Goal: Task Accomplishment & Management: Complete application form

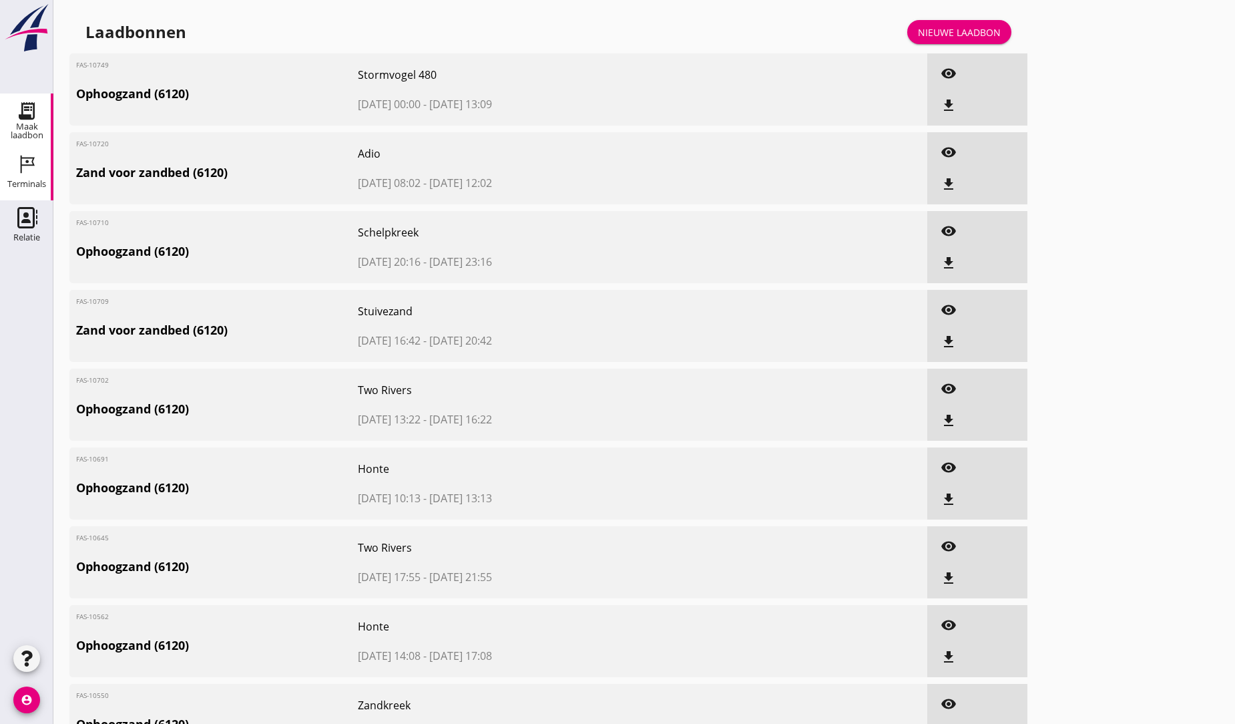
click at [34, 175] on div "Terminals" at bounding box center [26, 184] width 39 height 19
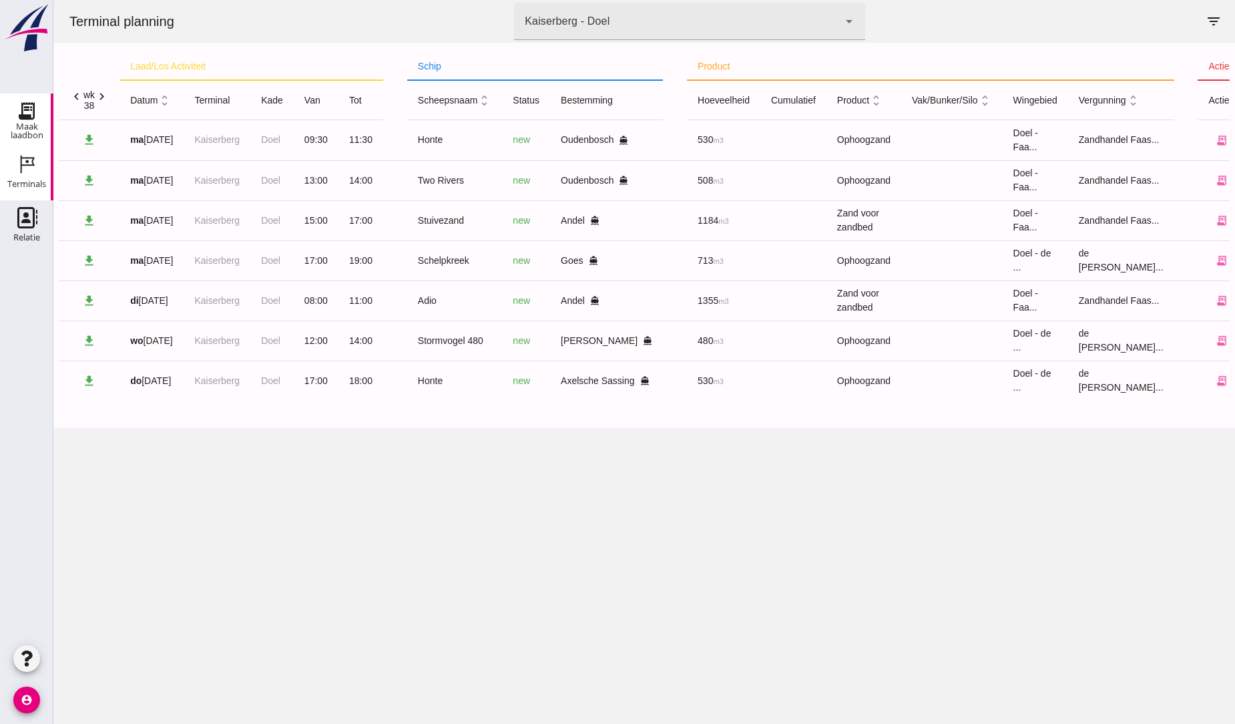
click at [29, 109] on use at bounding box center [26, 110] width 21 height 21
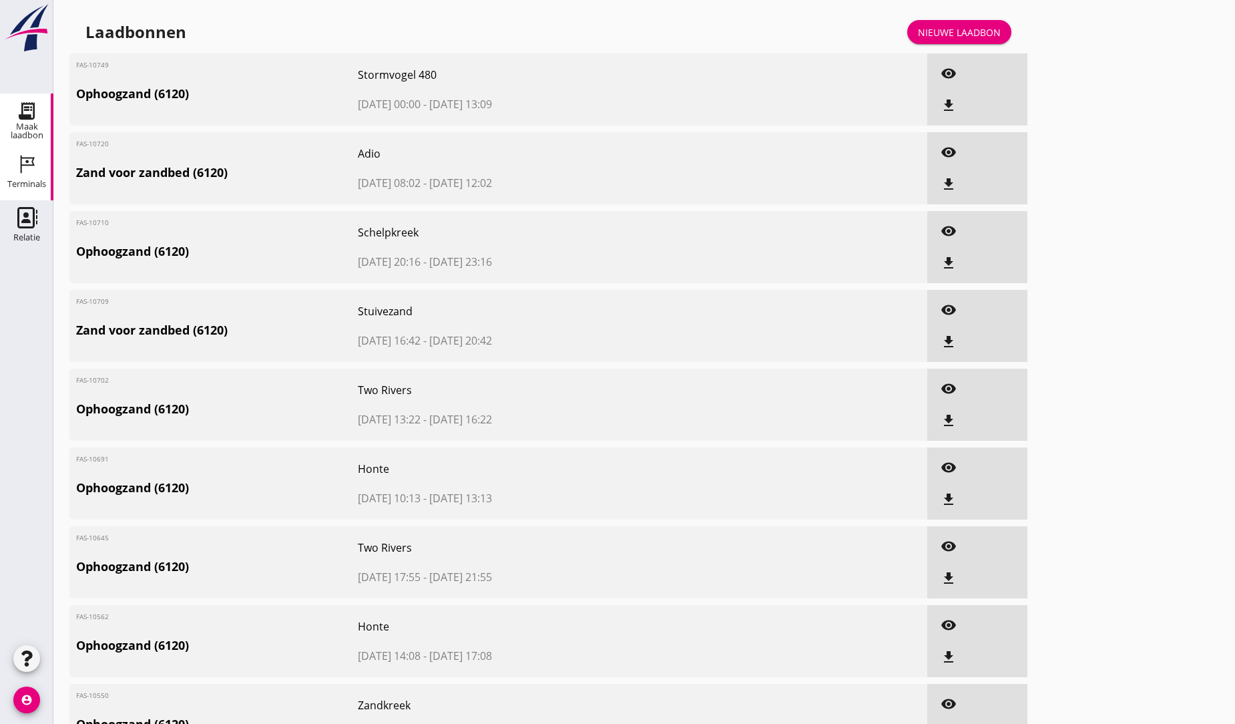
click at [31, 164] on use at bounding box center [28, 165] width 14 height 18
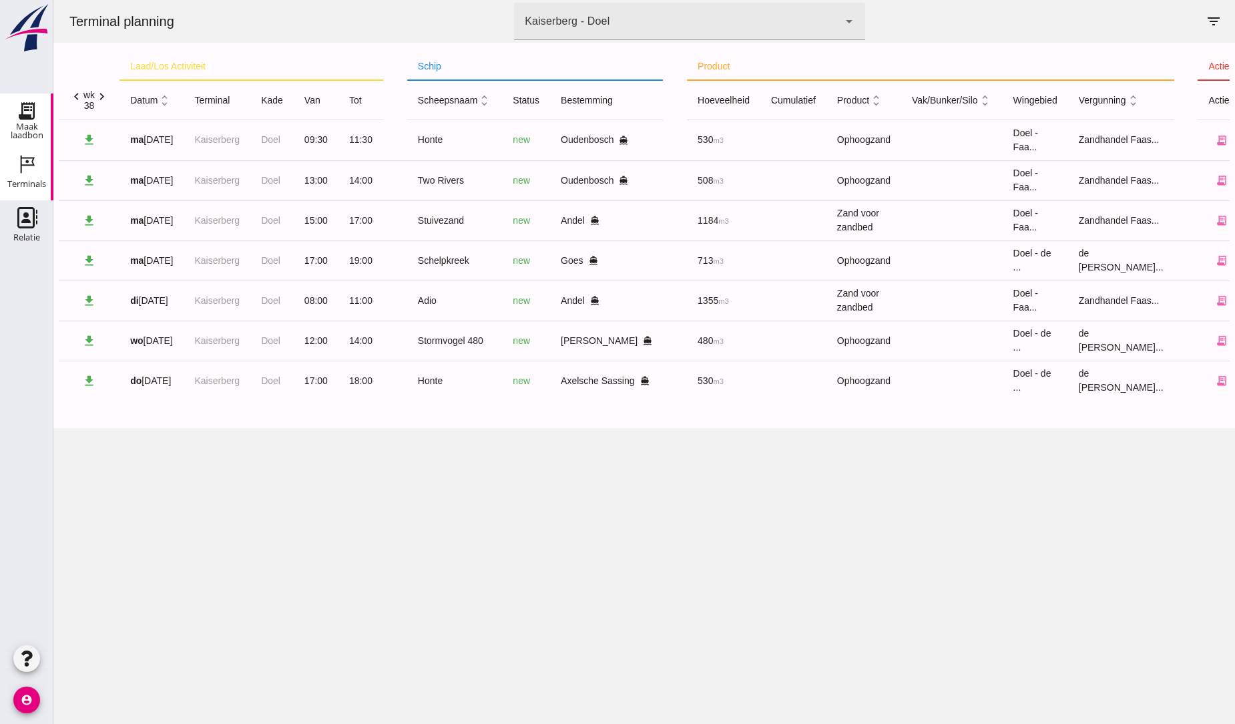
click at [31, 124] on div "Maak laadbon" at bounding box center [26, 130] width 53 height 17
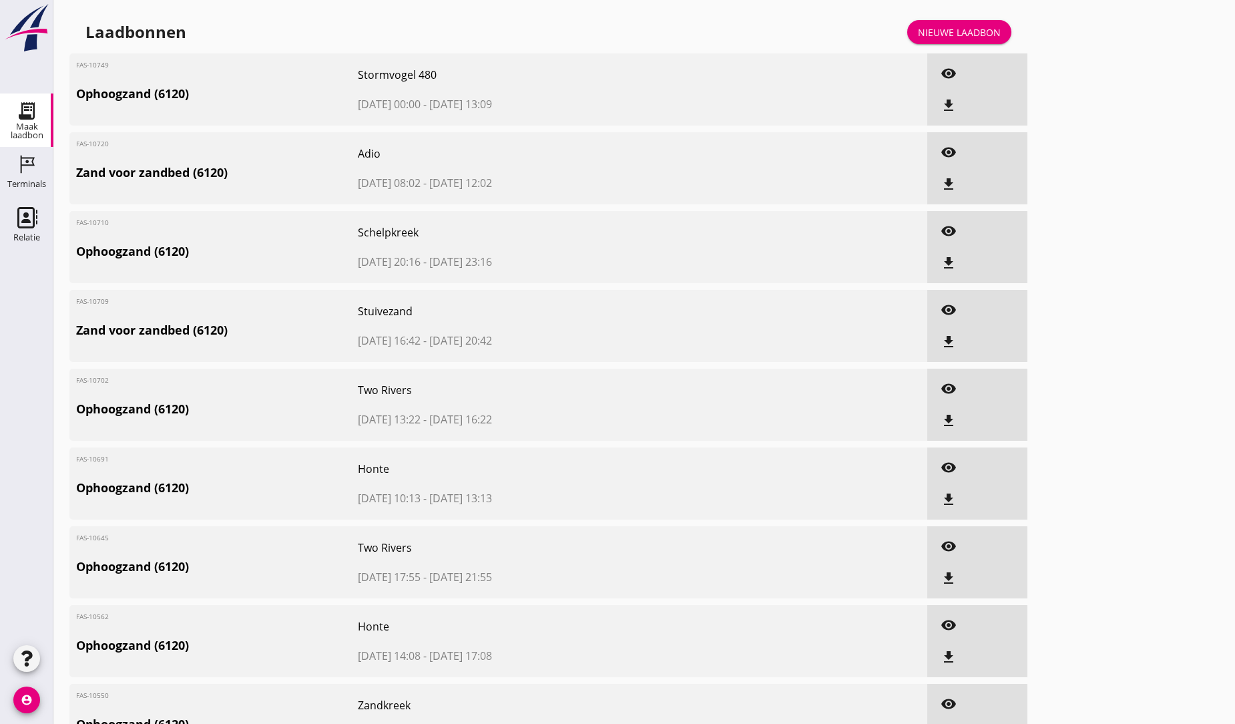
click at [946, 69] on icon "visibility" at bounding box center [949, 73] width 16 height 16
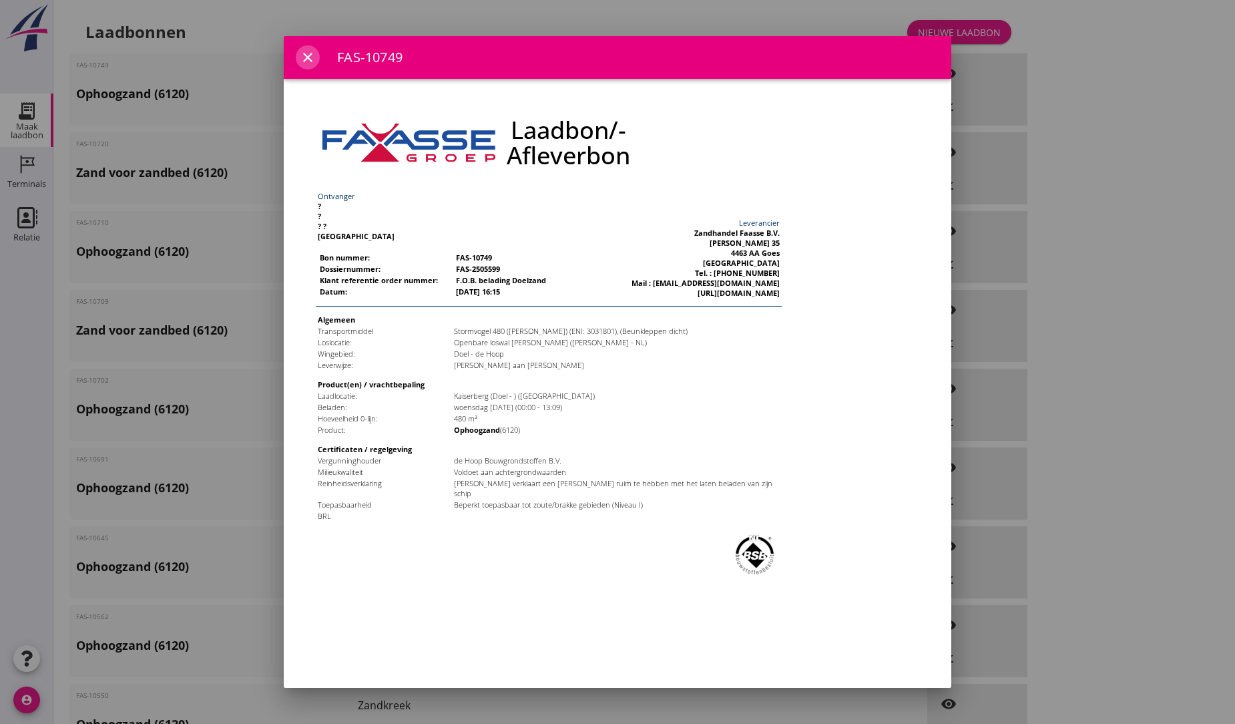
click at [302, 52] on icon "close" at bounding box center [308, 57] width 16 height 16
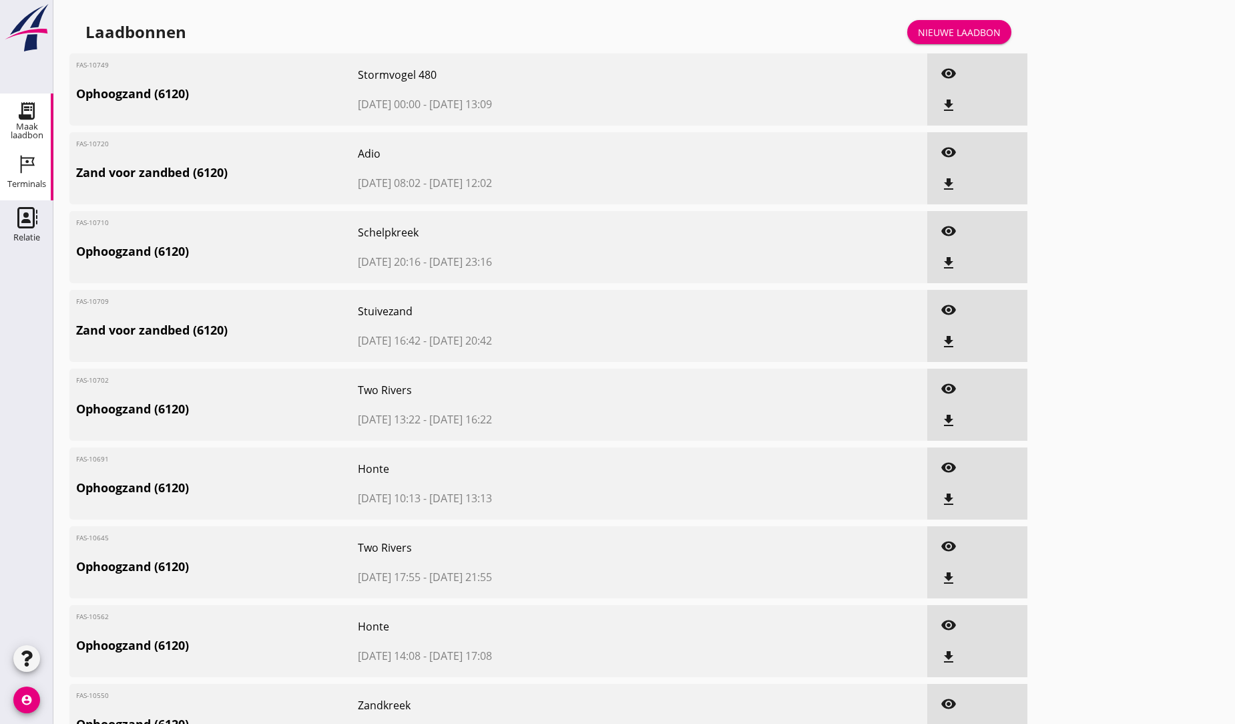
click at [29, 167] on icon "Terminals" at bounding box center [26, 164] width 21 height 21
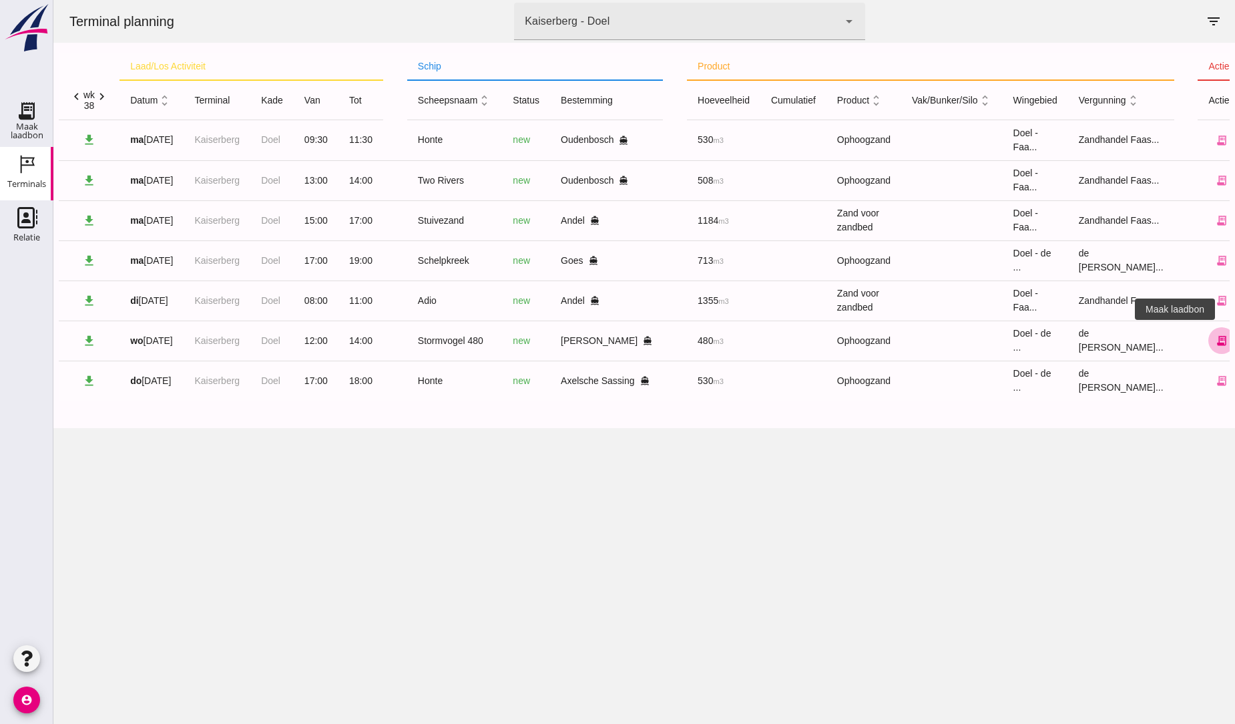
click at [1216, 339] on icon "receipt_long" at bounding box center [1222, 340] width 12 height 12
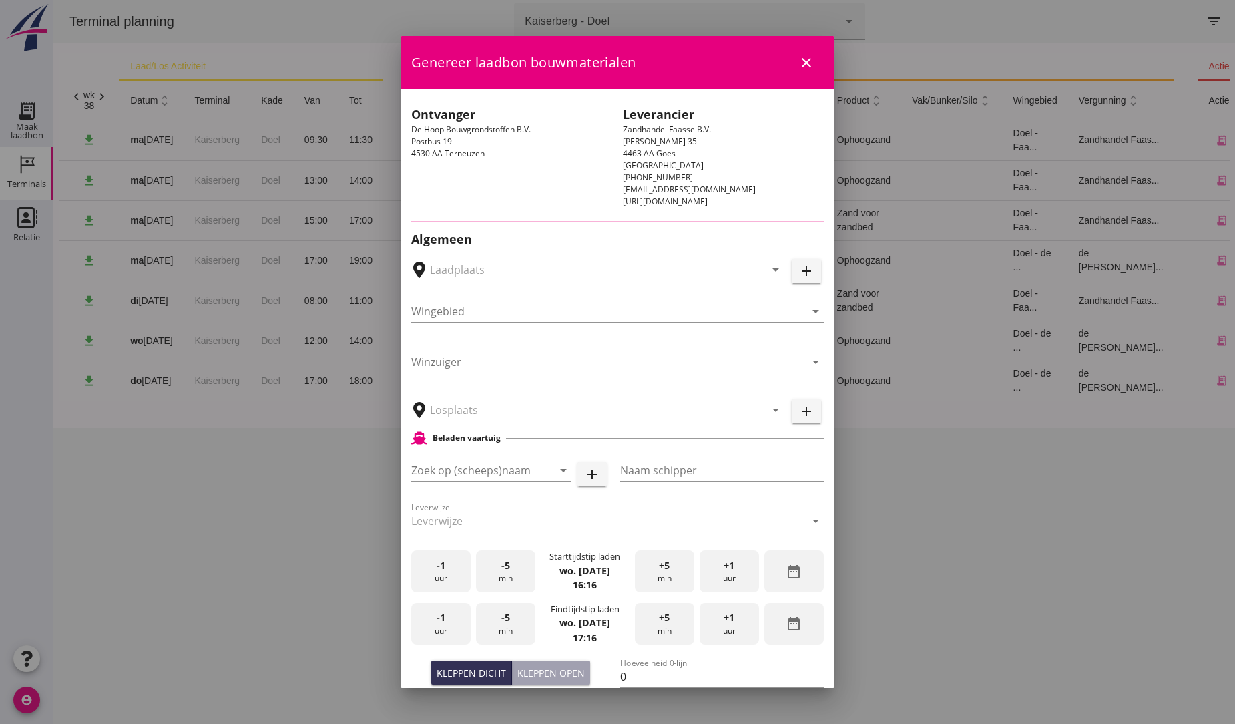
type input "Openbare loswal [PERSON_NAME], [PERSON_NAME]"
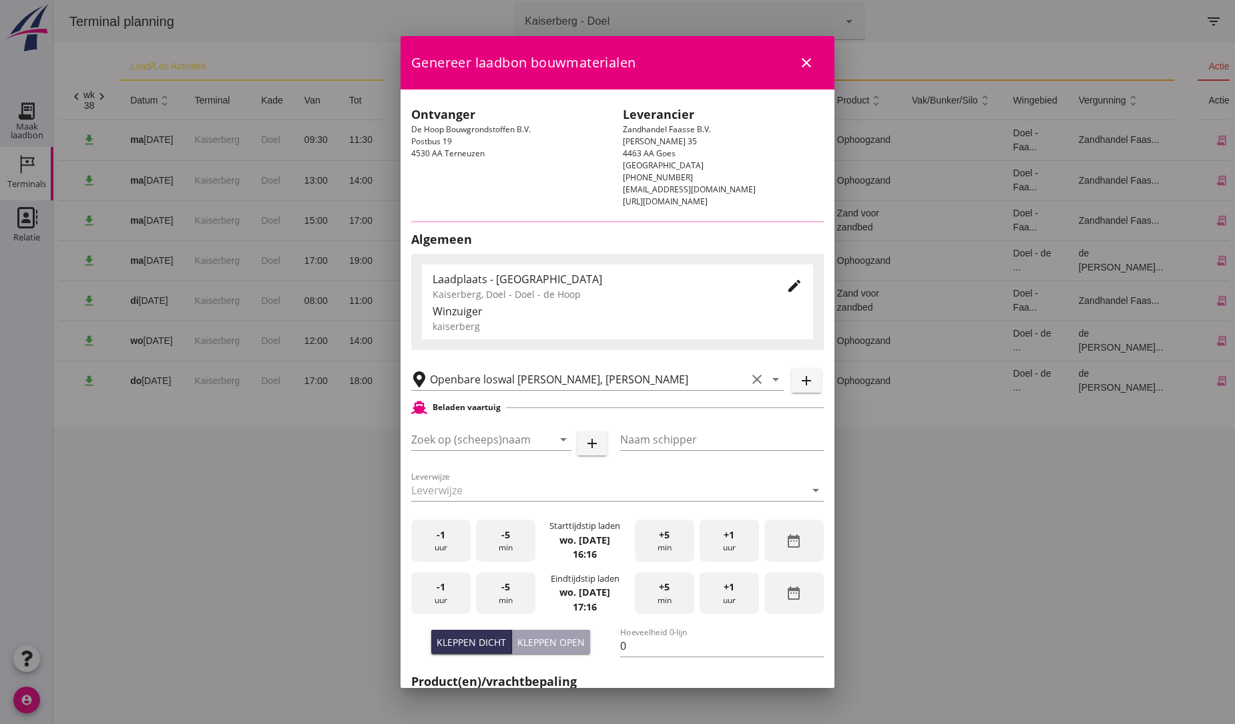
type input "Stormvogel 480"
type input "?"
type input "480"
type input "Ophoogzand (6120)"
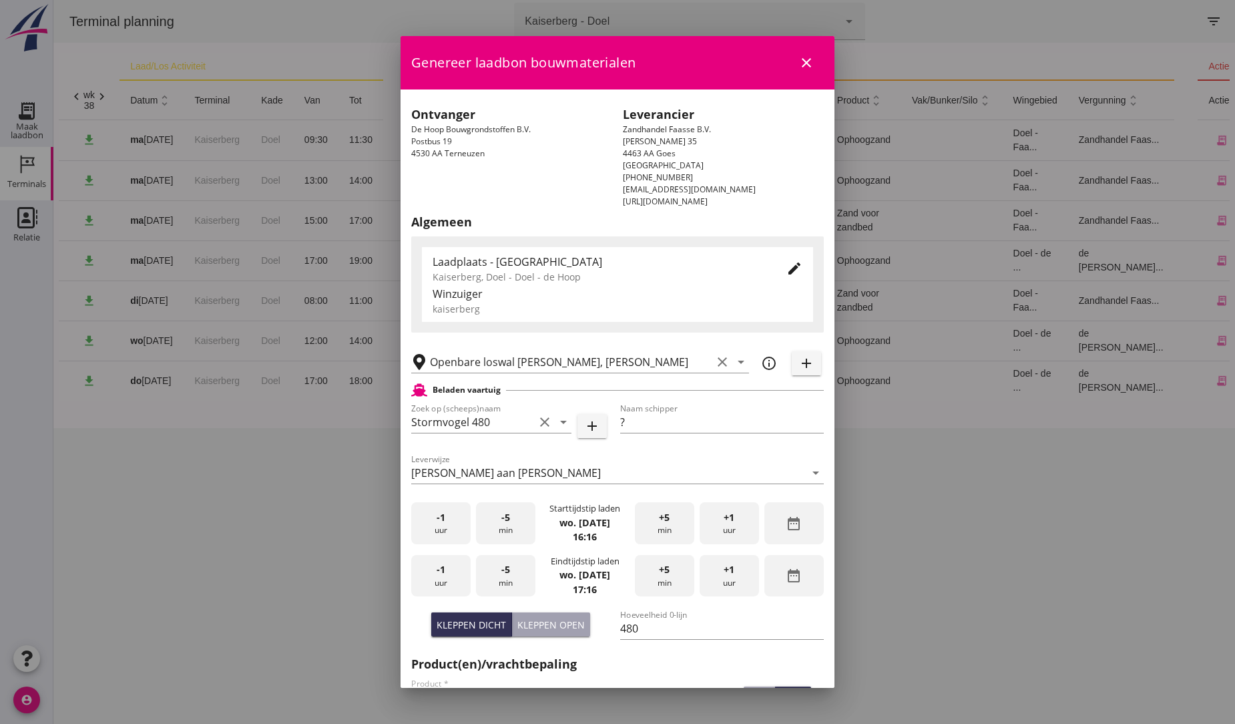
click at [801, 57] on icon "close" at bounding box center [806, 63] width 16 height 16
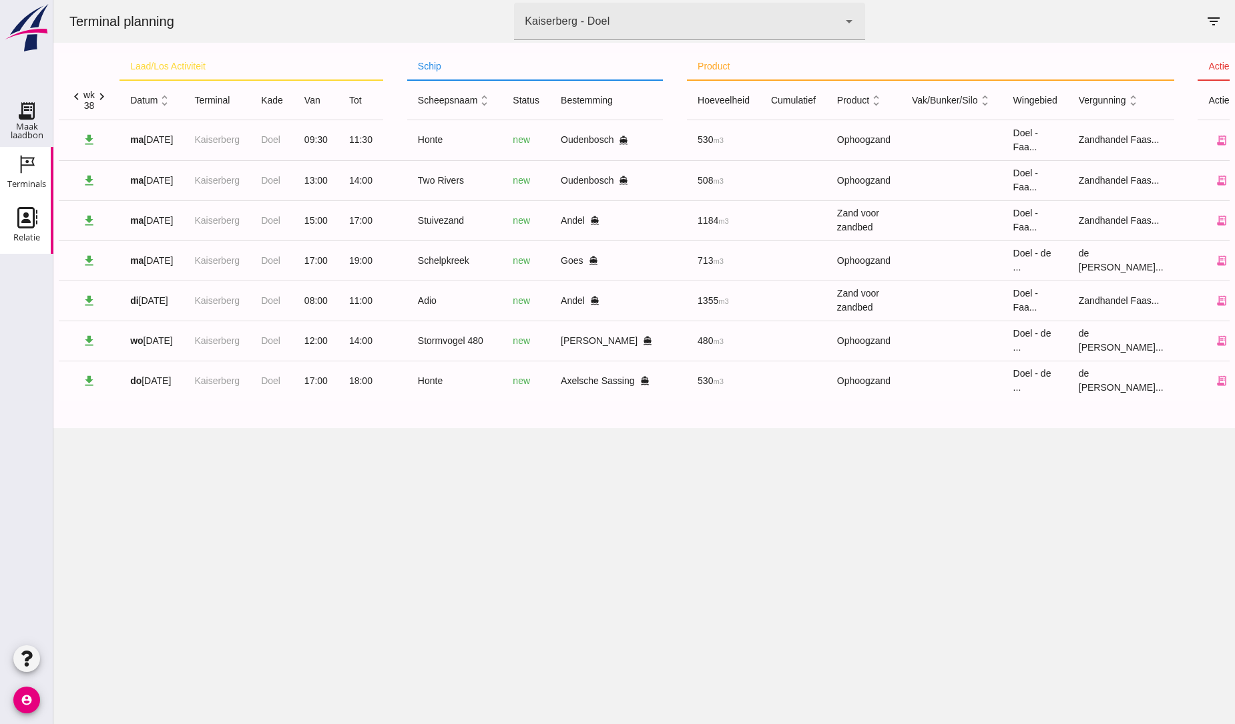
click at [27, 222] on use at bounding box center [27, 217] width 20 height 21
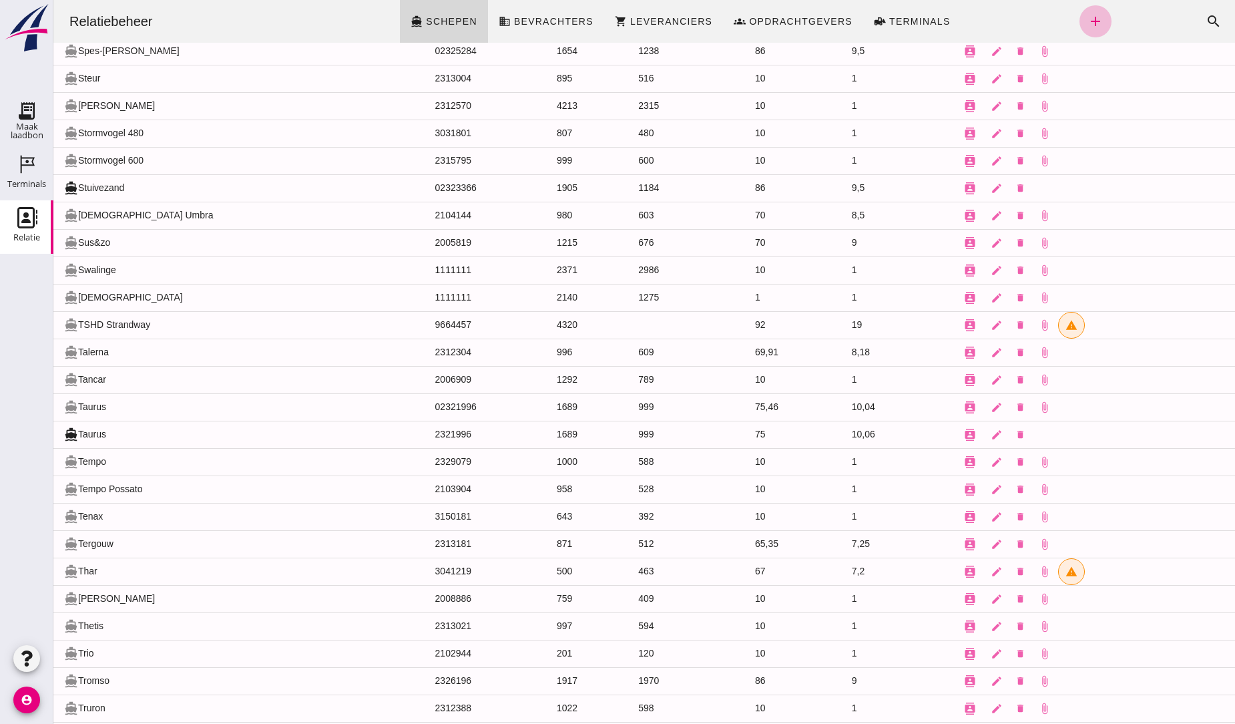
scroll to position [11646, 0]
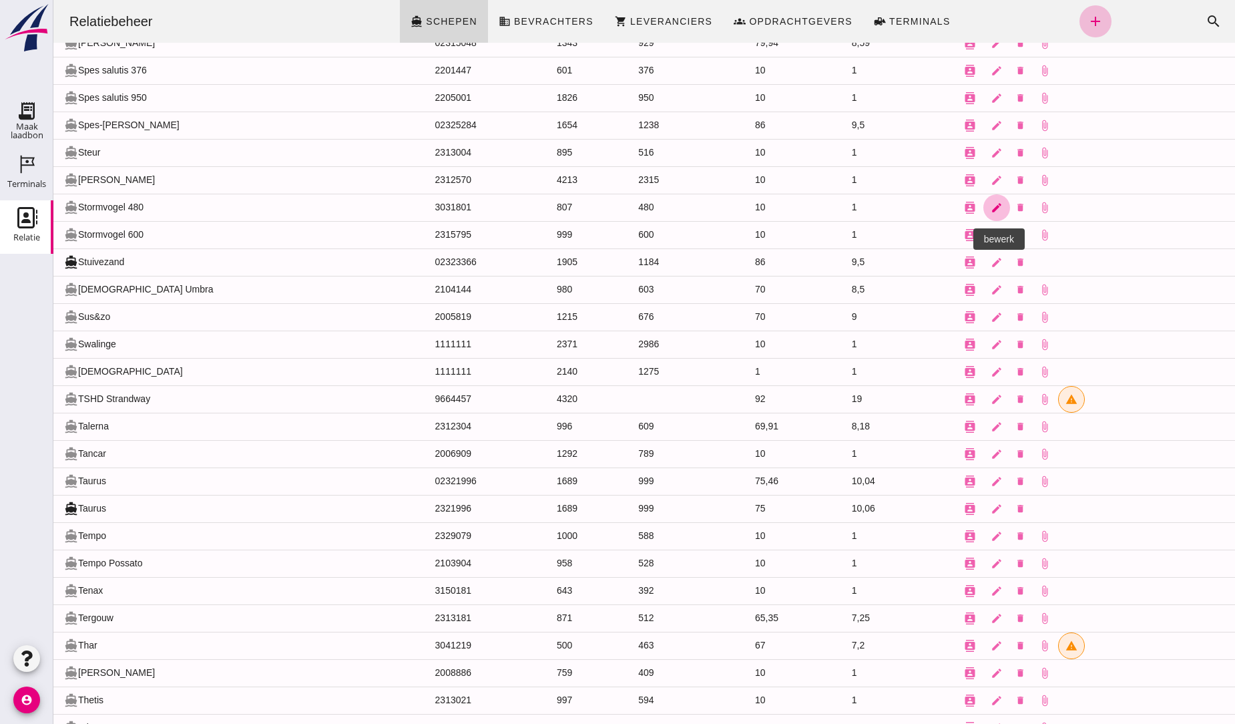
click at [991, 214] on icon "edit" at bounding box center [997, 208] width 12 height 12
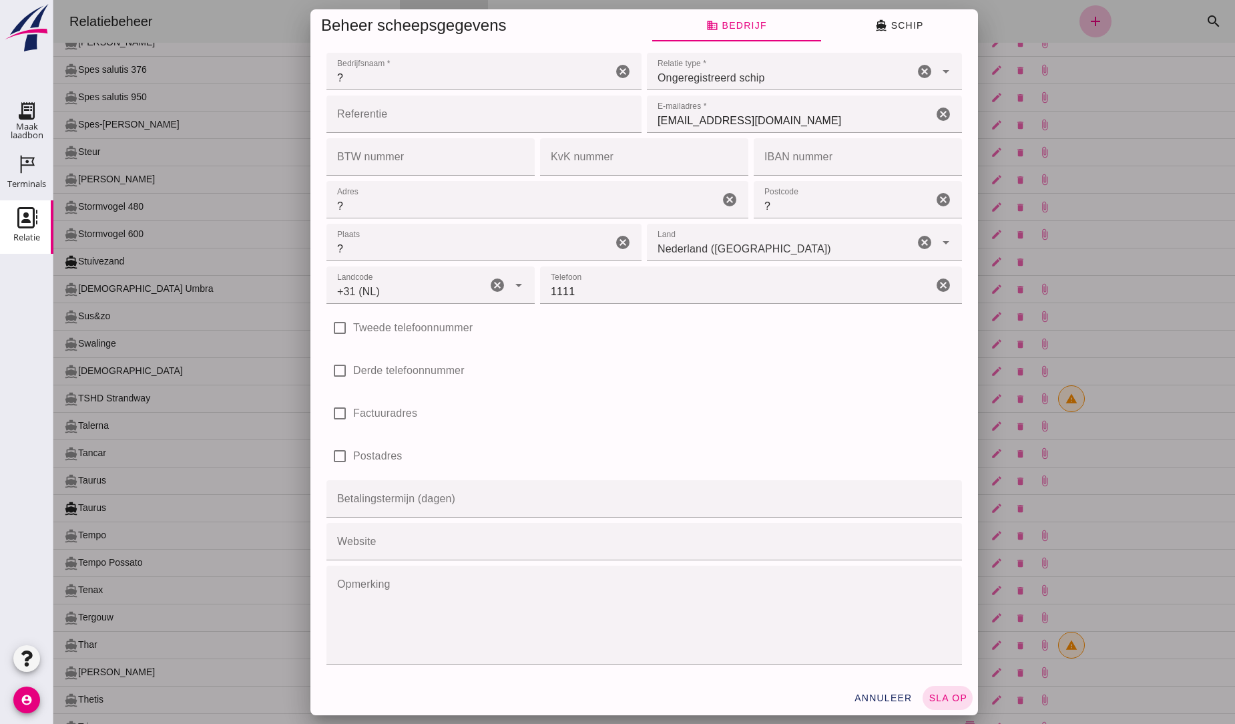
scroll to position [0, 0]
type input "+31 (NL)"
click at [942, 71] on icon "arrow_drop_down" at bounding box center [946, 71] width 16 height 16
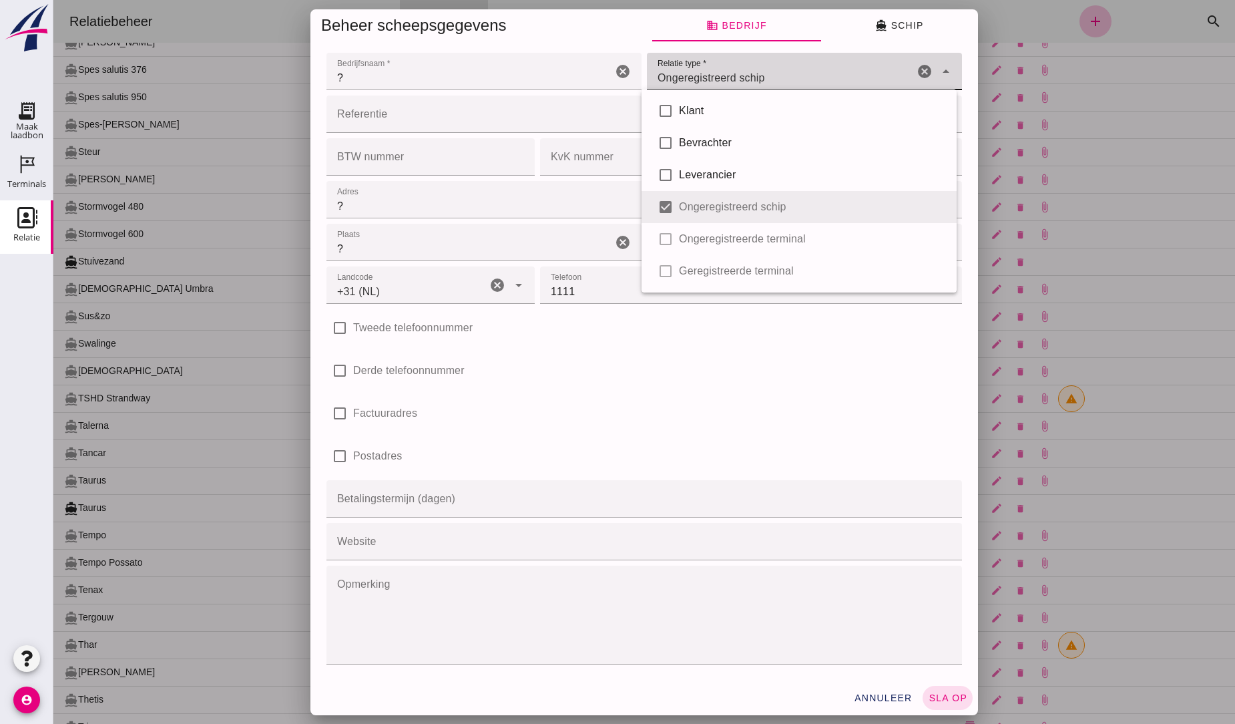
click at [917, 69] on icon "cancel" at bounding box center [925, 71] width 16 height 16
checkbox input "false"
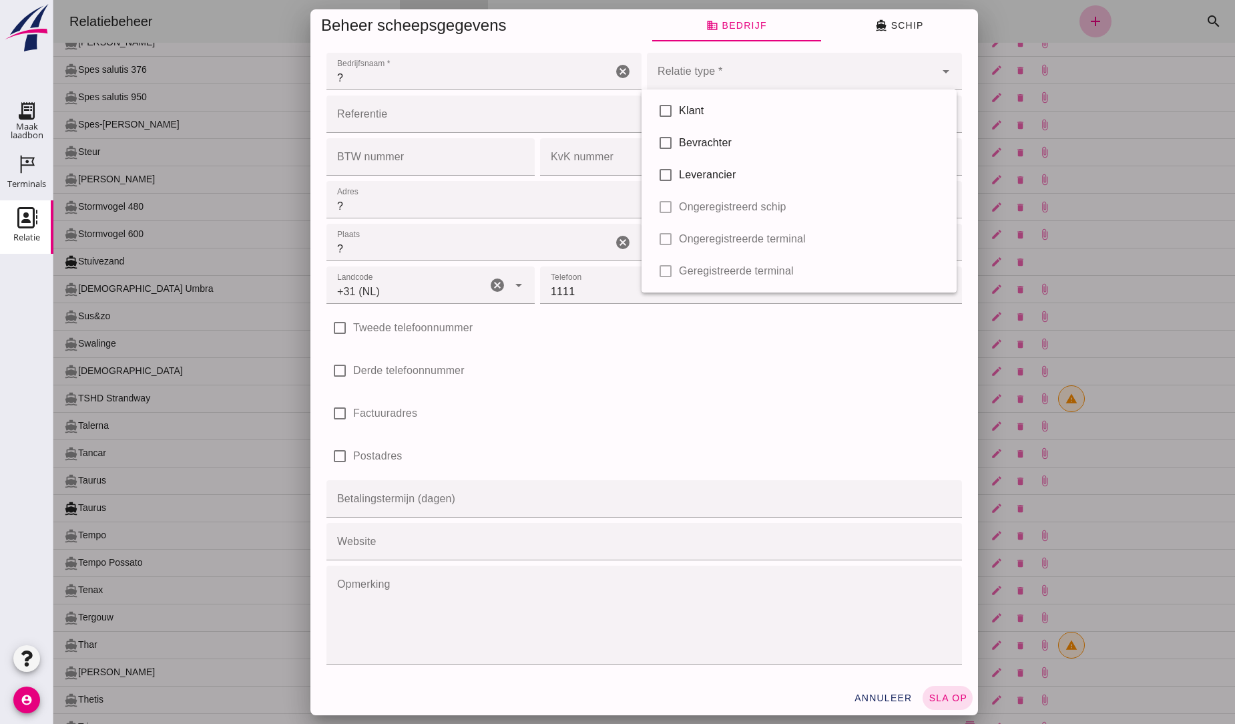
click at [1086, 162] on div at bounding box center [644, 362] width 1182 height 724
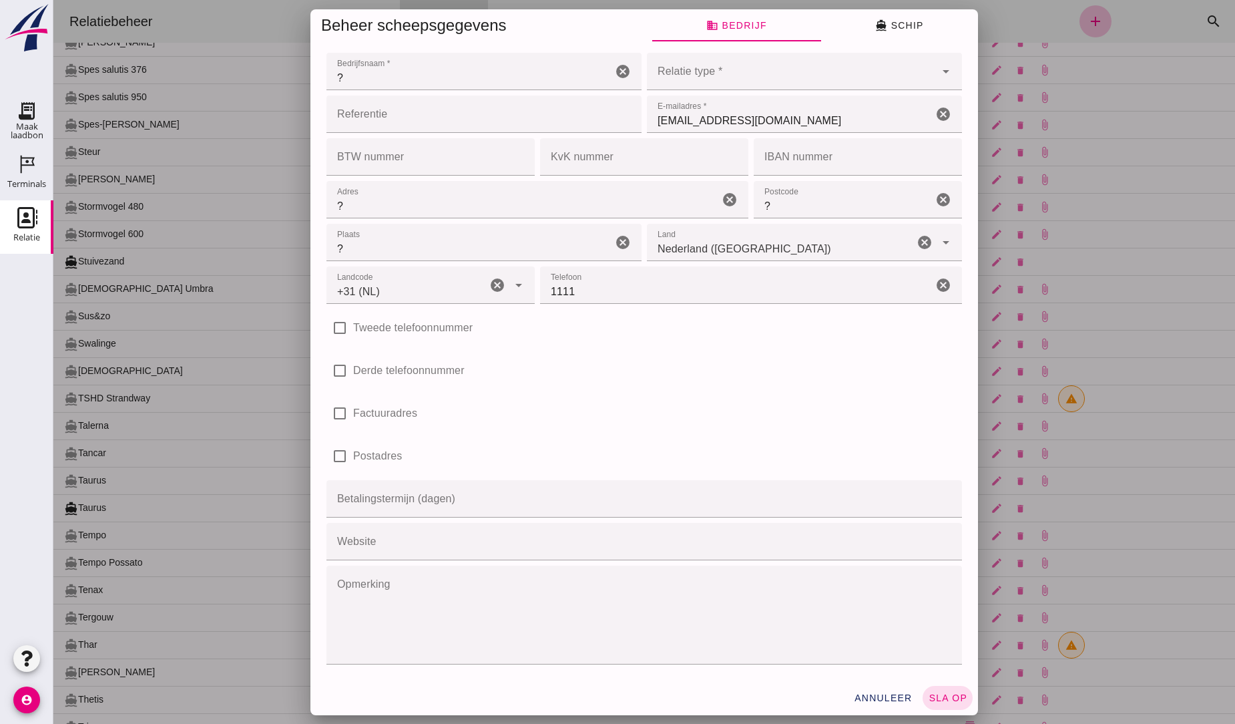
click at [201, 100] on div at bounding box center [644, 362] width 1182 height 724
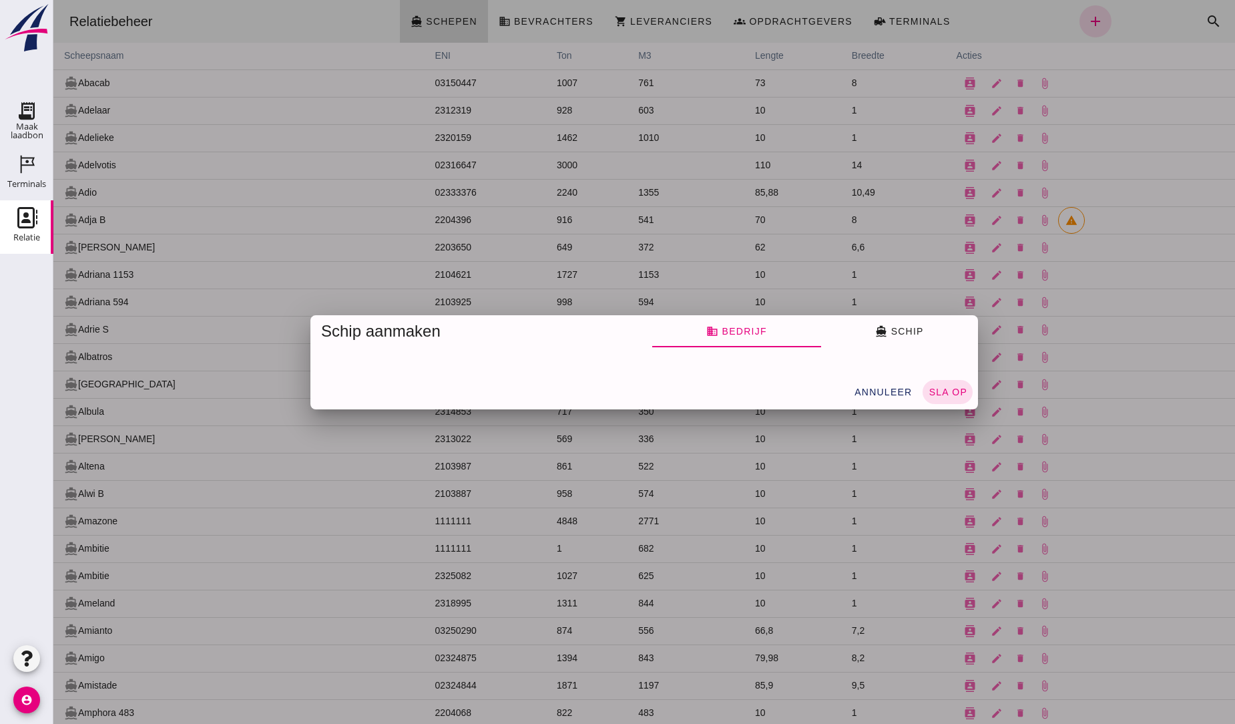
scroll to position [11646, 0]
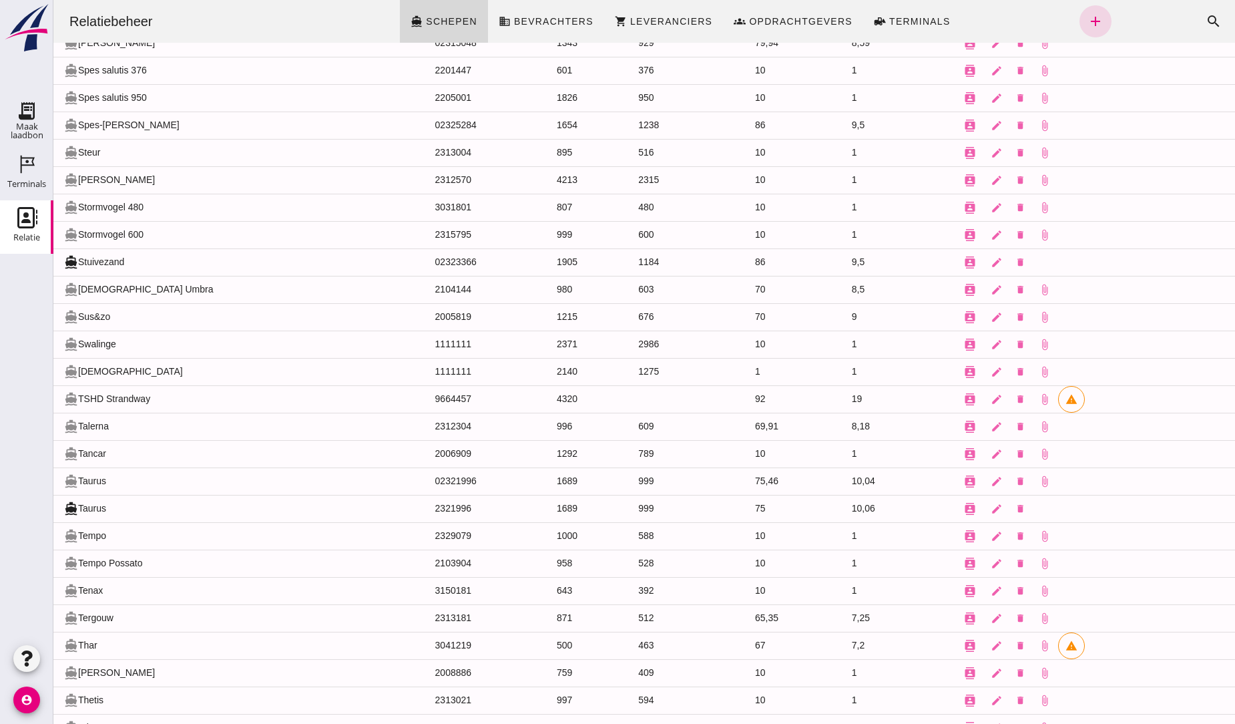
click at [69, 214] on icon "directions_boat" at bounding box center [71, 207] width 14 height 14
click at [983, 221] on link "edit" at bounding box center [996, 207] width 27 height 27
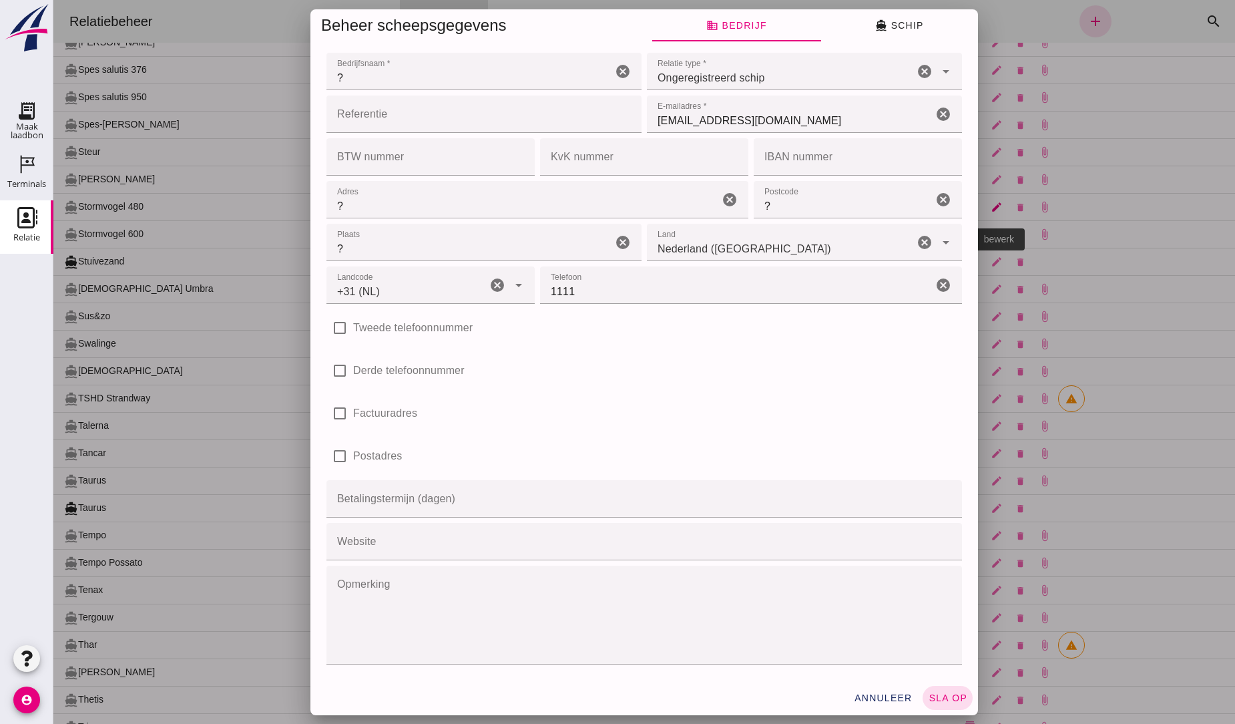
scroll to position [0, 0]
drag, startPoint x: 945, startPoint y: 239, endPoint x: 1146, endPoint y: 200, distance: 204.0
click at [1146, 200] on div at bounding box center [644, 362] width 1182 height 724
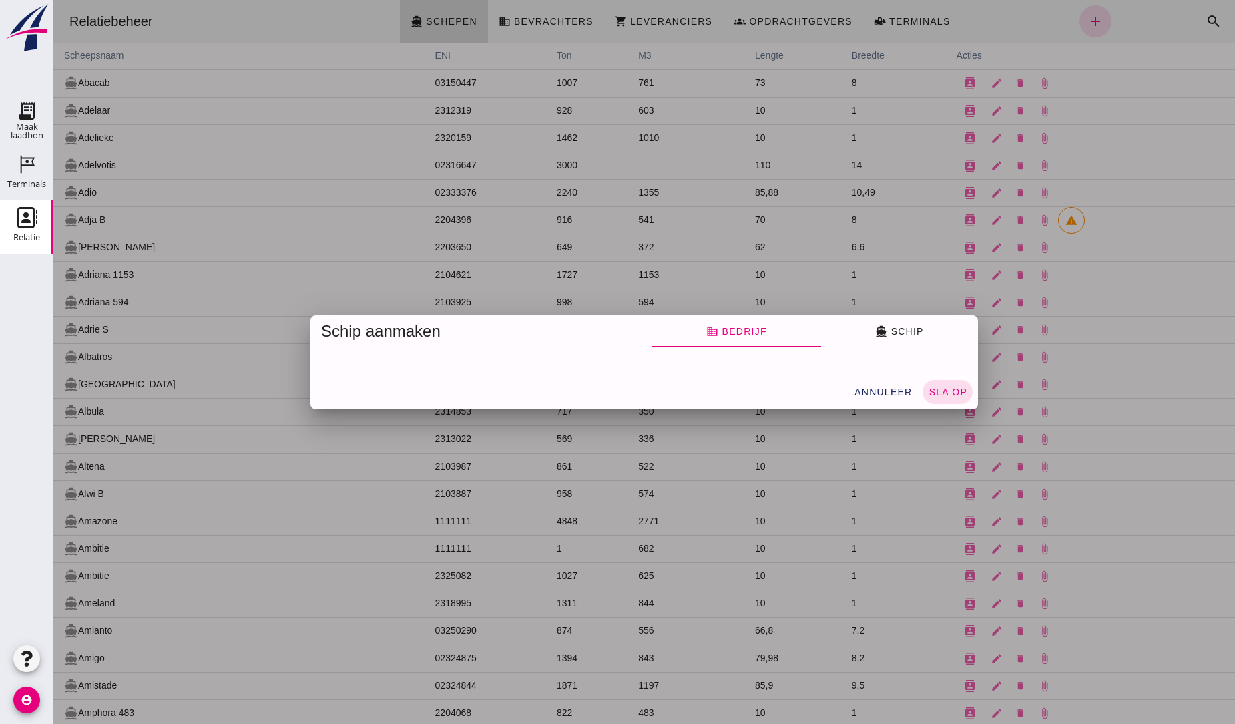
scroll to position [11646, 0]
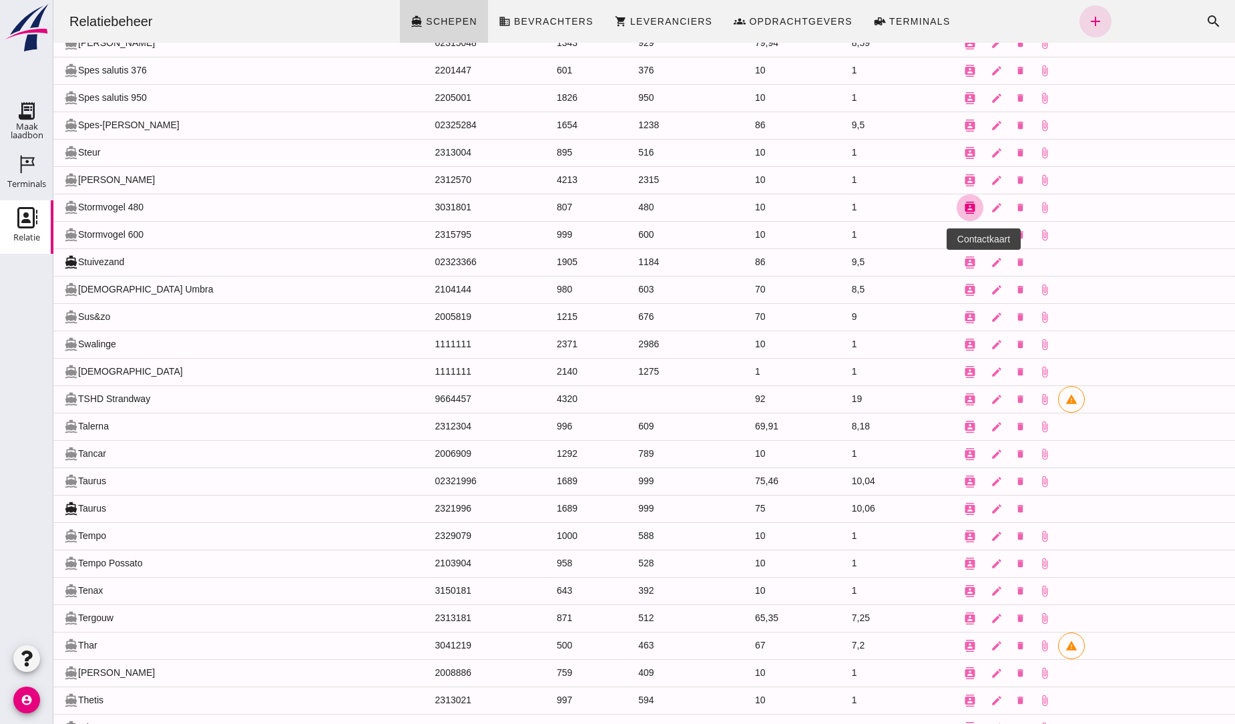
click at [964, 214] on icon "contacts" at bounding box center [970, 208] width 12 height 12
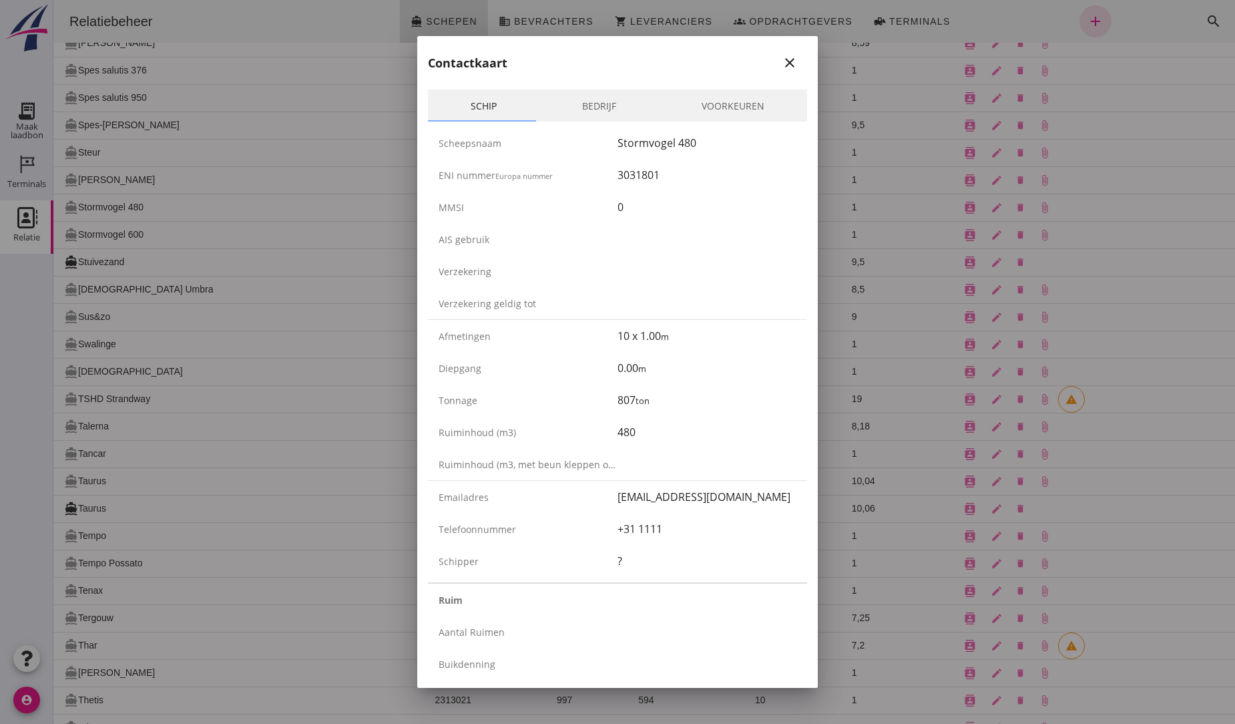
click at [742, 494] on div "[EMAIL_ADDRESS][DOMAIN_NAME]" at bounding box center [707, 497] width 179 height 16
click at [735, 491] on div "[EMAIL_ADDRESS][DOMAIN_NAME]" at bounding box center [707, 497] width 179 height 16
click at [631, 497] on div "[EMAIL_ADDRESS][DOMAIN_NAME]" at bounding box center [707, 497] width 179 height 16
drag, startPoint x: 738, startPoint y: 501, endPoint x: 604, endPoint y: 506, distance: 134.3
click at [604, 506] on div "Emailadres [EMAIL_ADDRESS][DOMAIN_NAME]" at bounding box center [617, 497] width 379 height 32
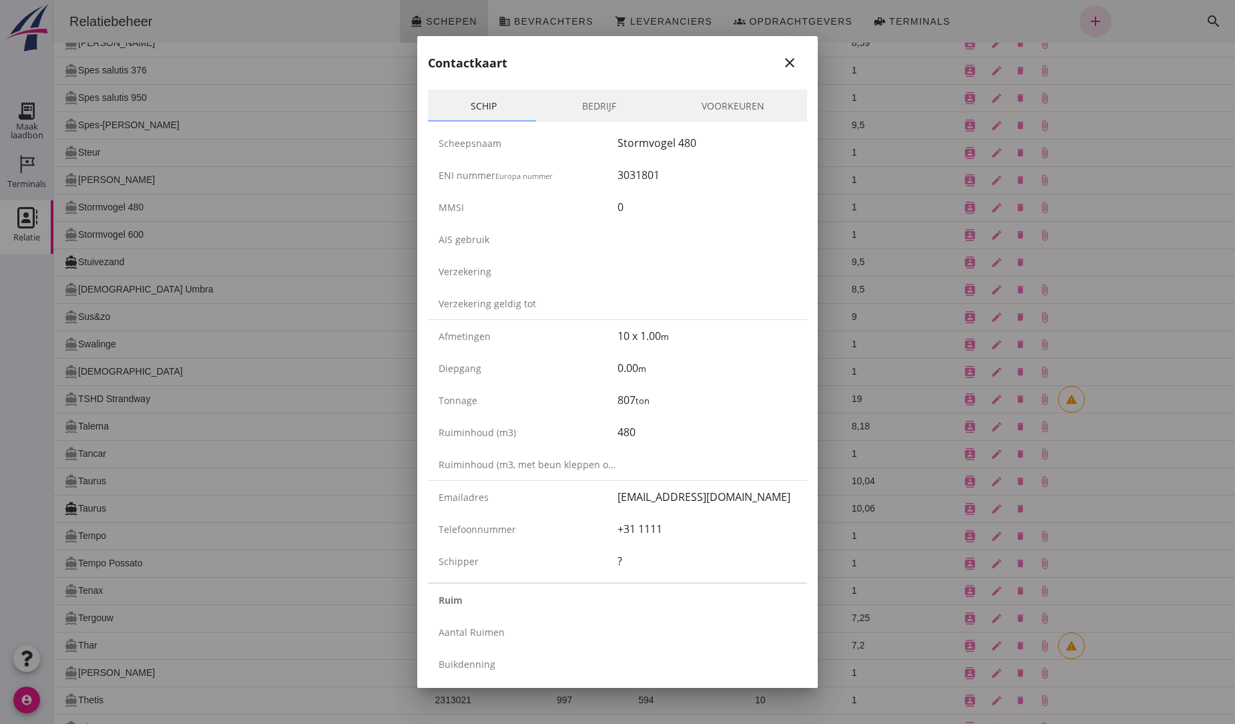
click at [764, 541] on div "Telefoonnummer +31 1111" at bounding box center [617, 529] width 379 height 32
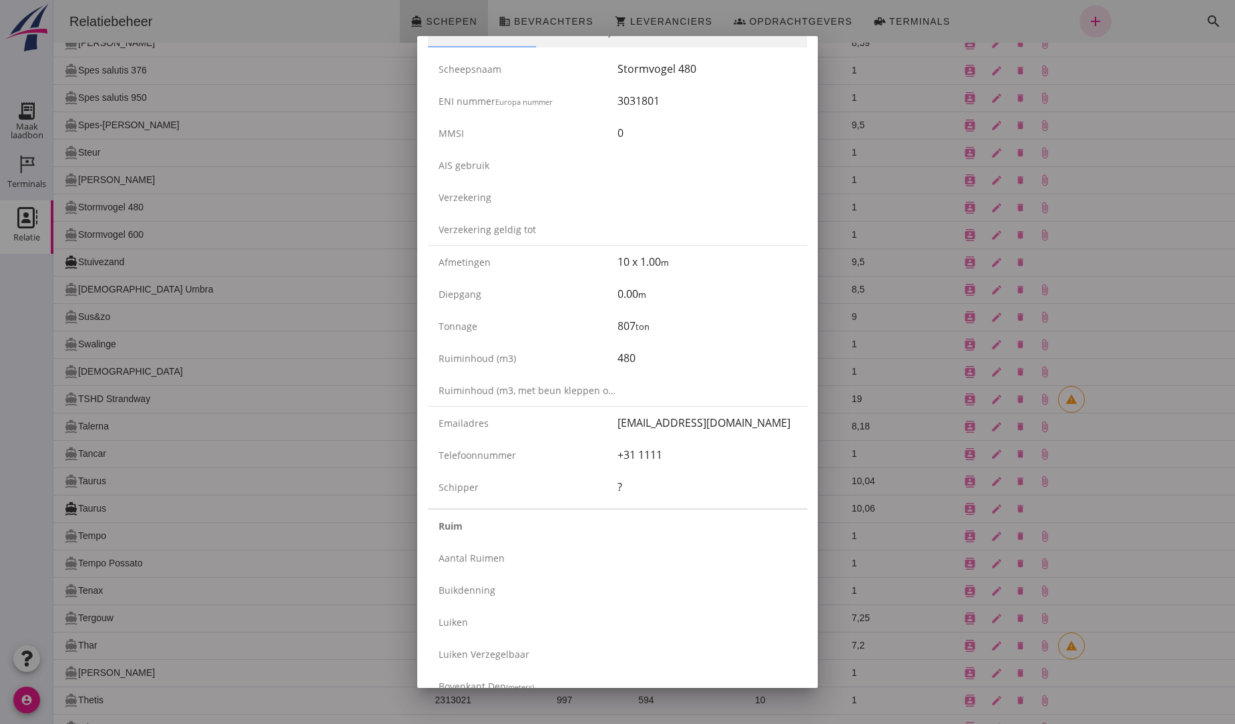
scroll to position [0, 0]
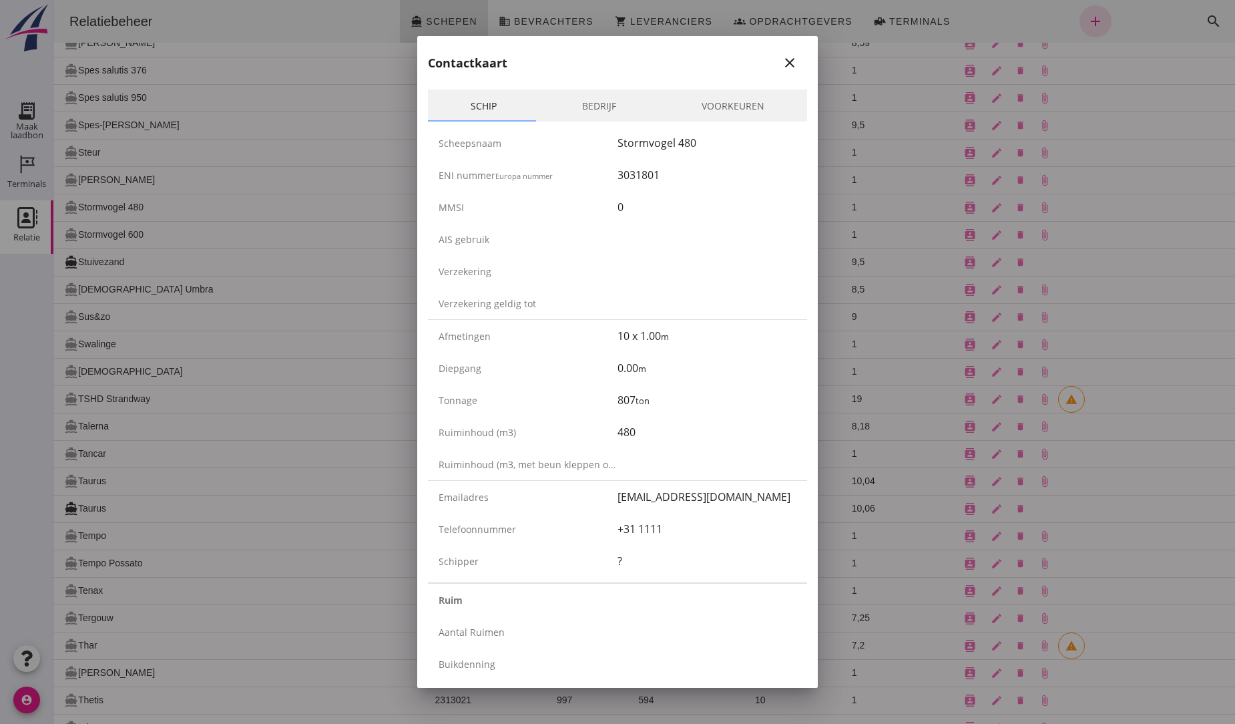
click at [756, 499] on div "[EMAIL_ADDRESS][DOMAIN_NAME]" at bounding box center [707, 497] width 179 height 16
click at [782, 61] on icon "close" at bounding box center [790, 63] width 16 height 16
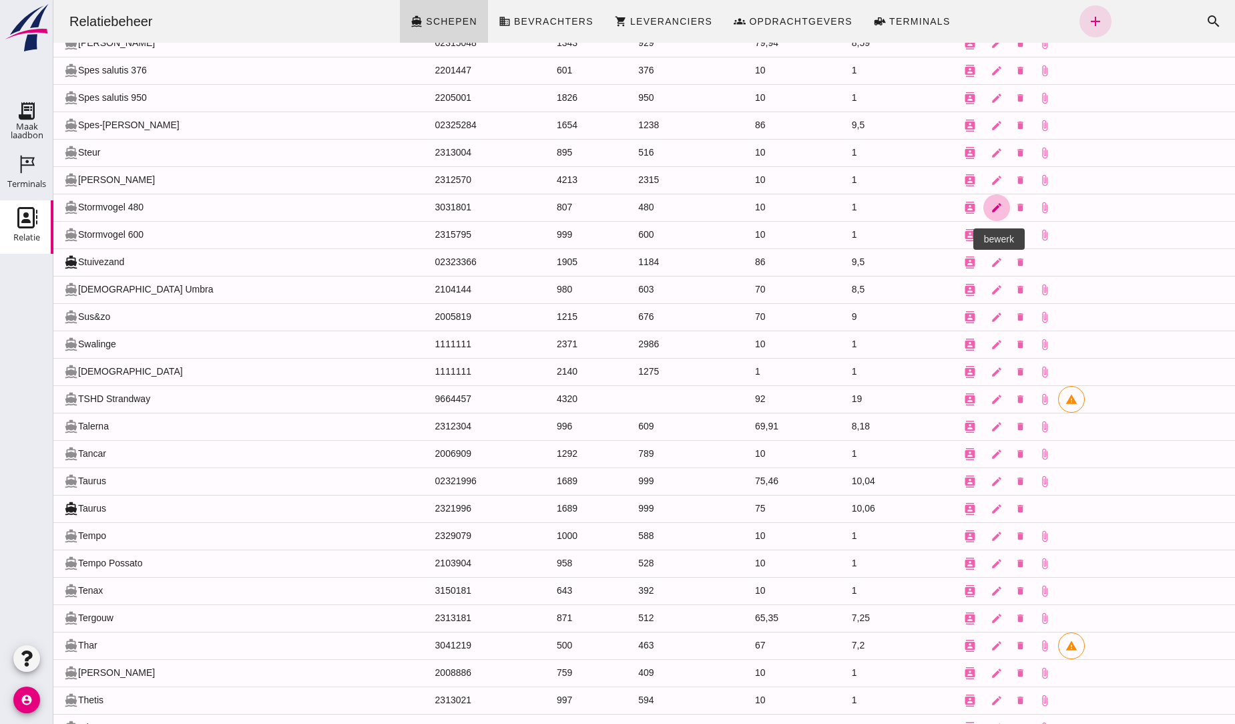
click at [983, 221] on link "edit" at bounding box center [996, 207] width 27 height 27
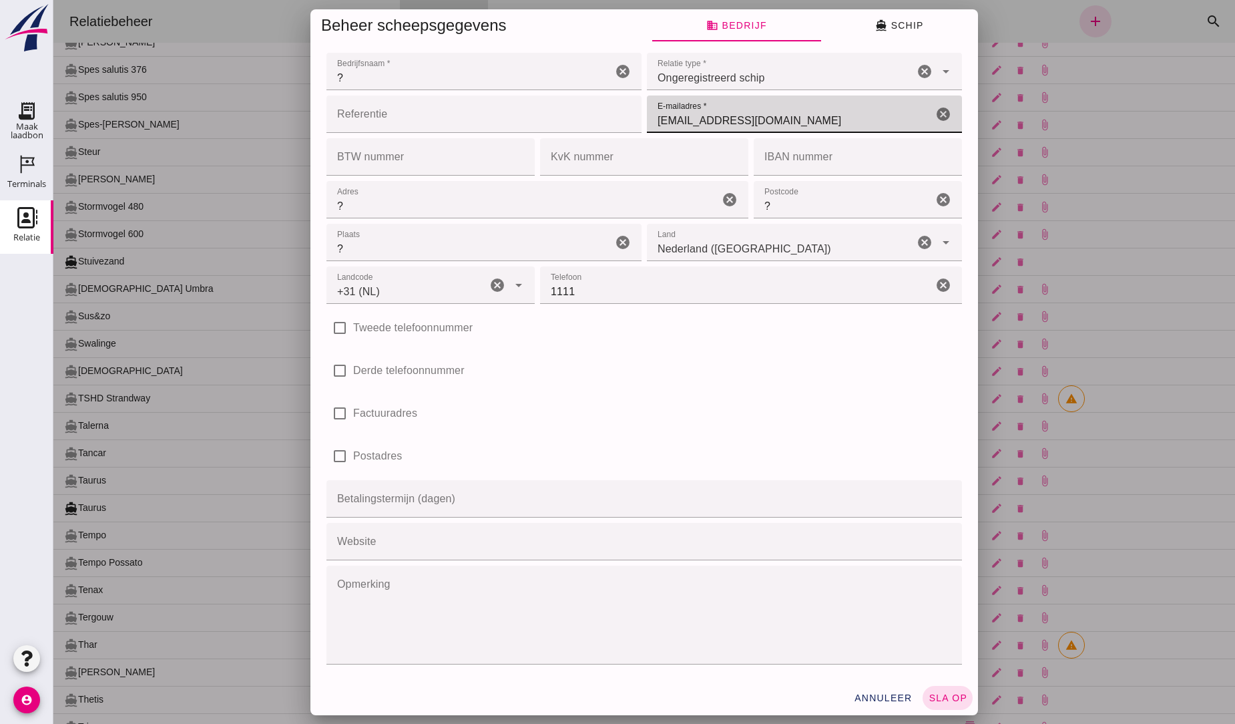
click at [778, 117] on input "[EMAIL_ADDRESS][DOMAIN_NAME]" at bounding box center [790, 113] width 286 height 37
type input "b"
type input "[PERSON_NAME][EMAIL_ADDRESS][DOMAIN_NAME]"
click at [949, 694] on span "sla op" at bounding box center [947, 697] width 39 height 11
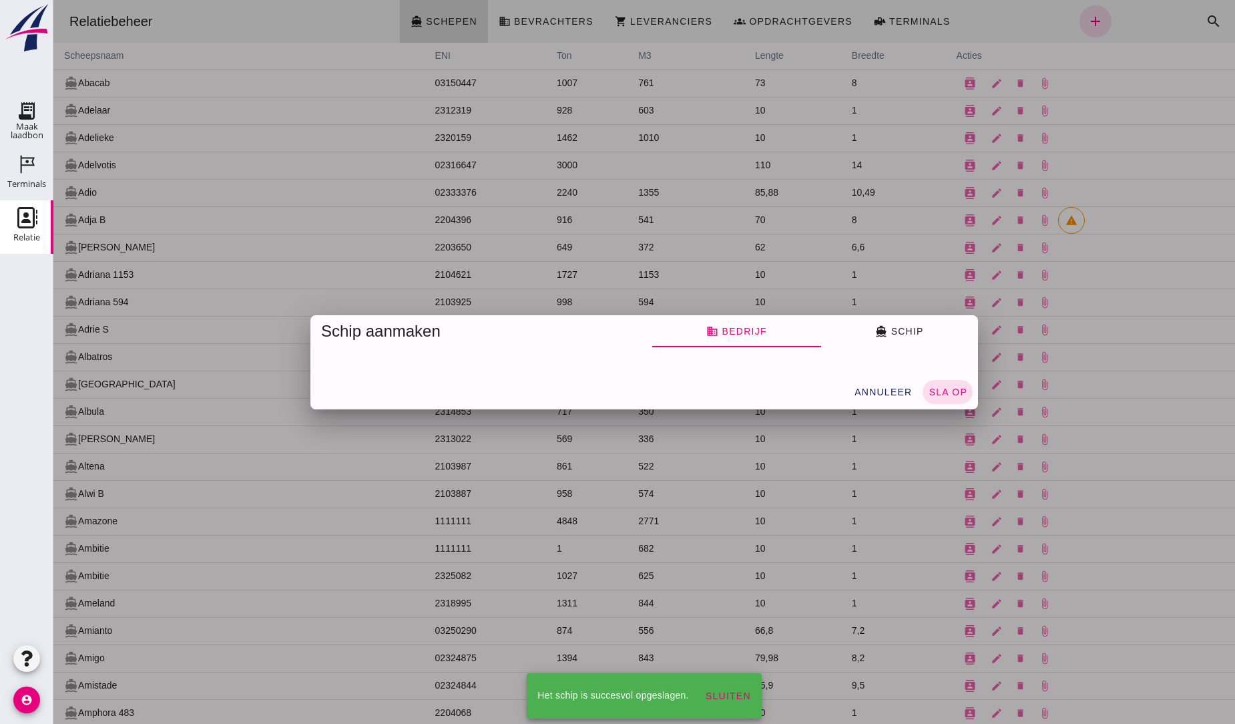
scroll to position [11646, 0]
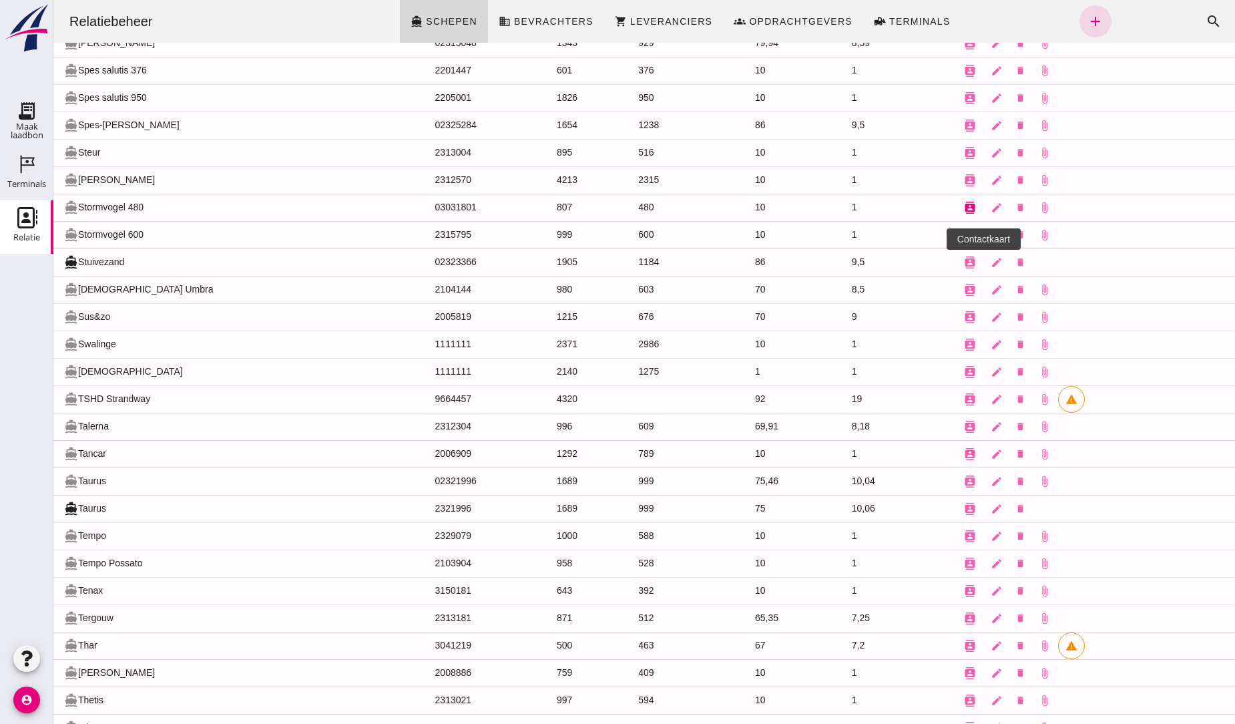
click at [964, 214] on icon "contacts" at bounding box center [970, 208] width 12 height 12
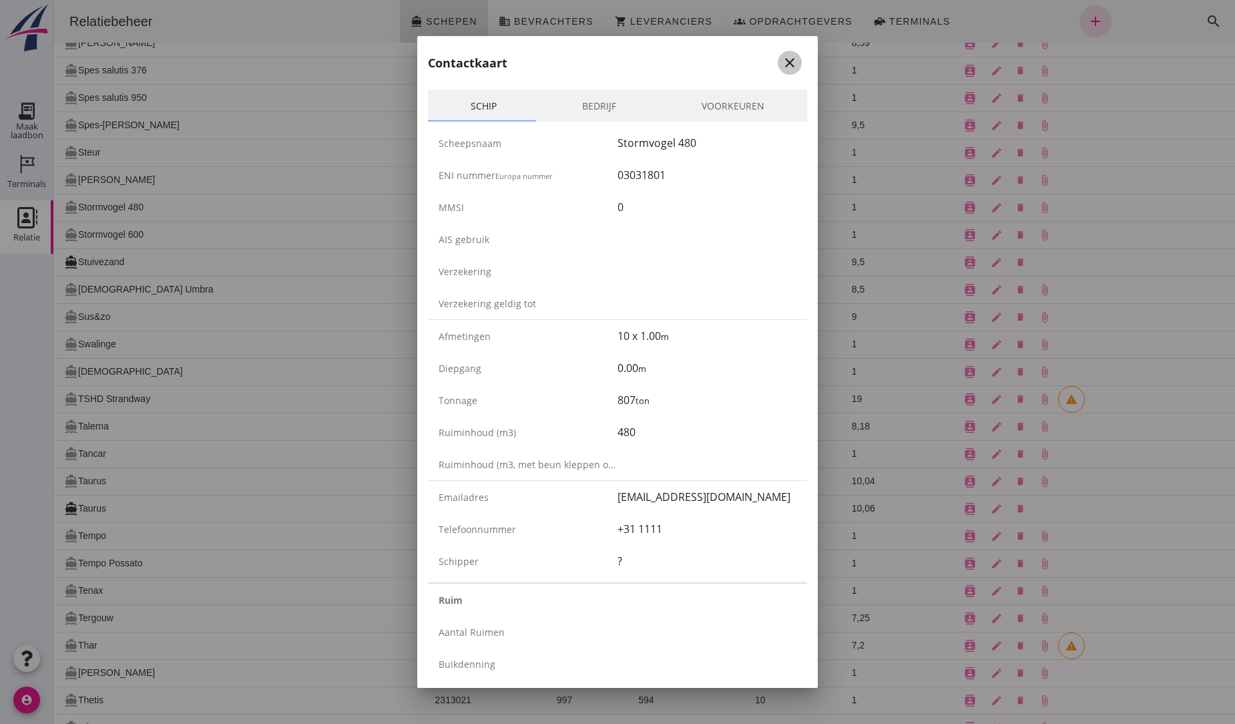
click at [783, 65] on icon "close" at bounding box center [790, 63] width 16 height 16
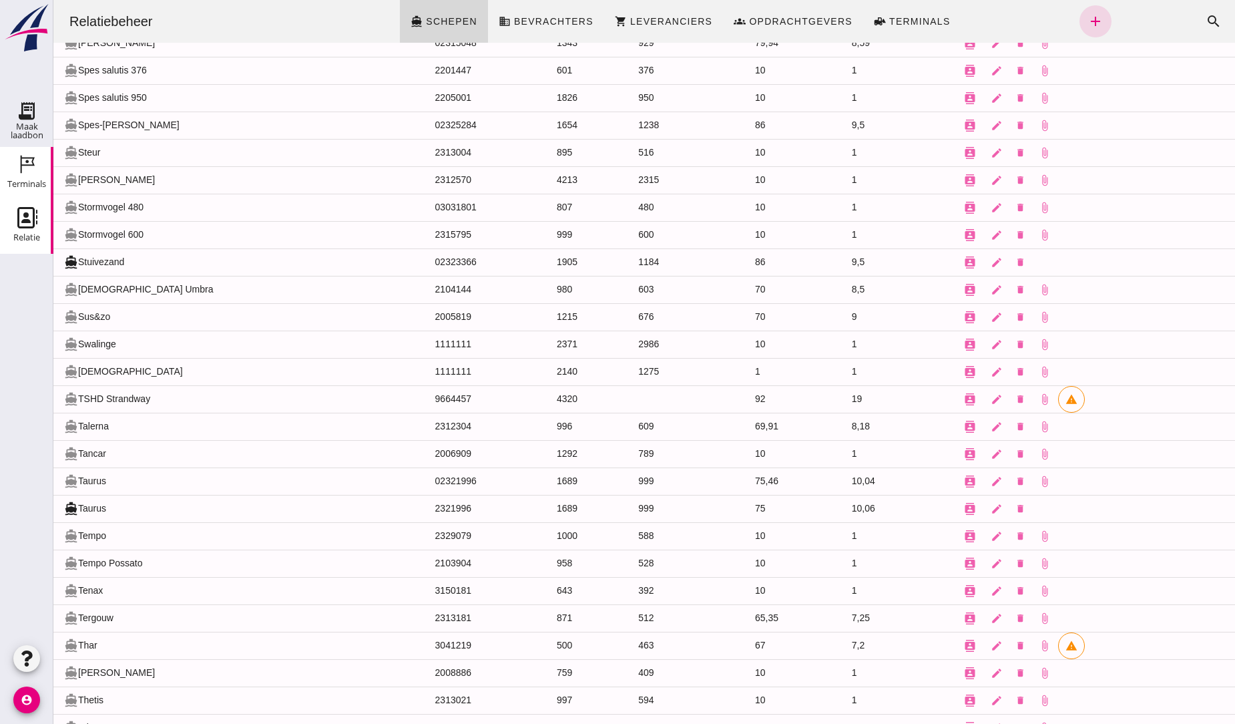
click at [27, 162] on use at bounding box center [28, 165] width 14 height 18
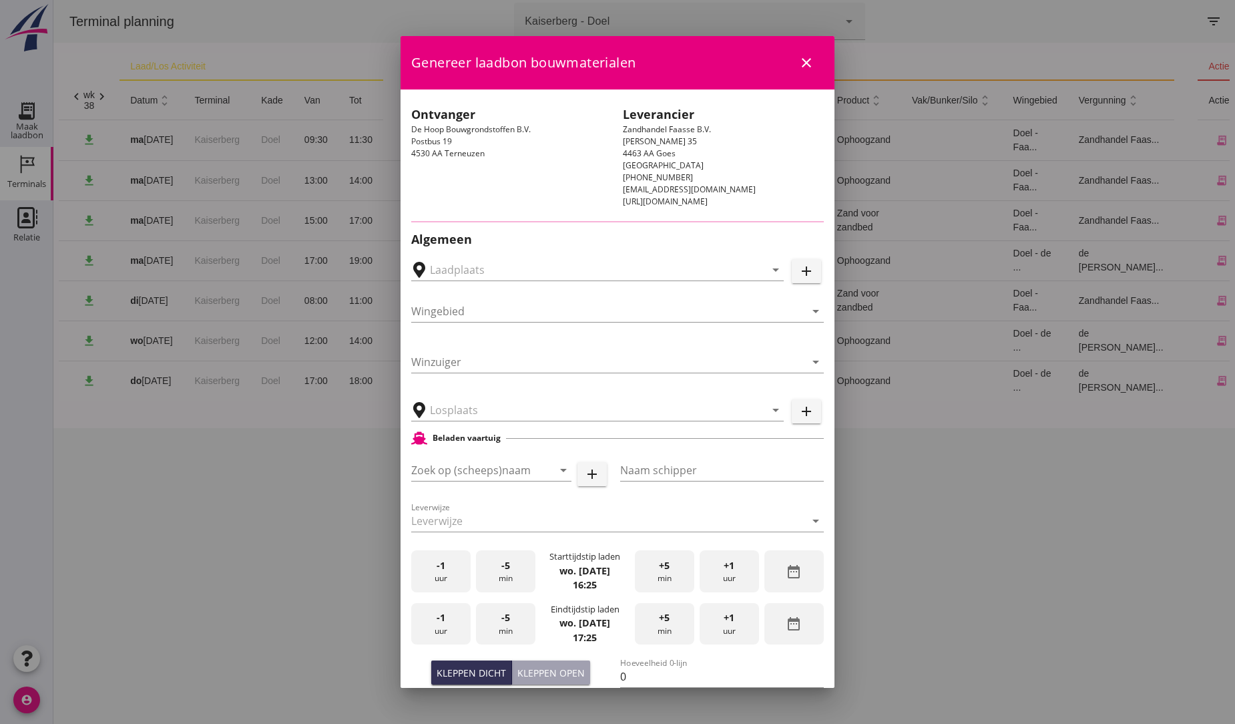
type input "Openbare loswal [PERSON_NAME], [PERSON_NAME]"
type input "Stormvogel 480"
type input "?"
type input "480"
type input "Ophoogzand (6120)"
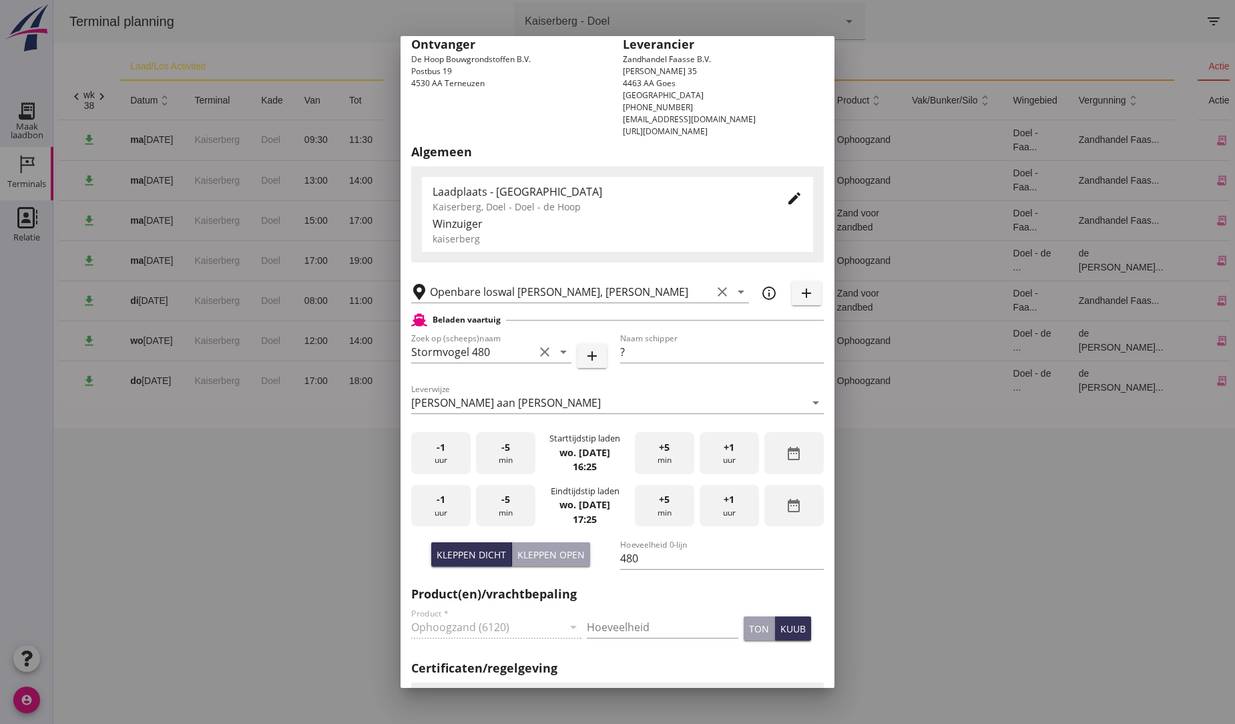
scroll to position [57, 0]
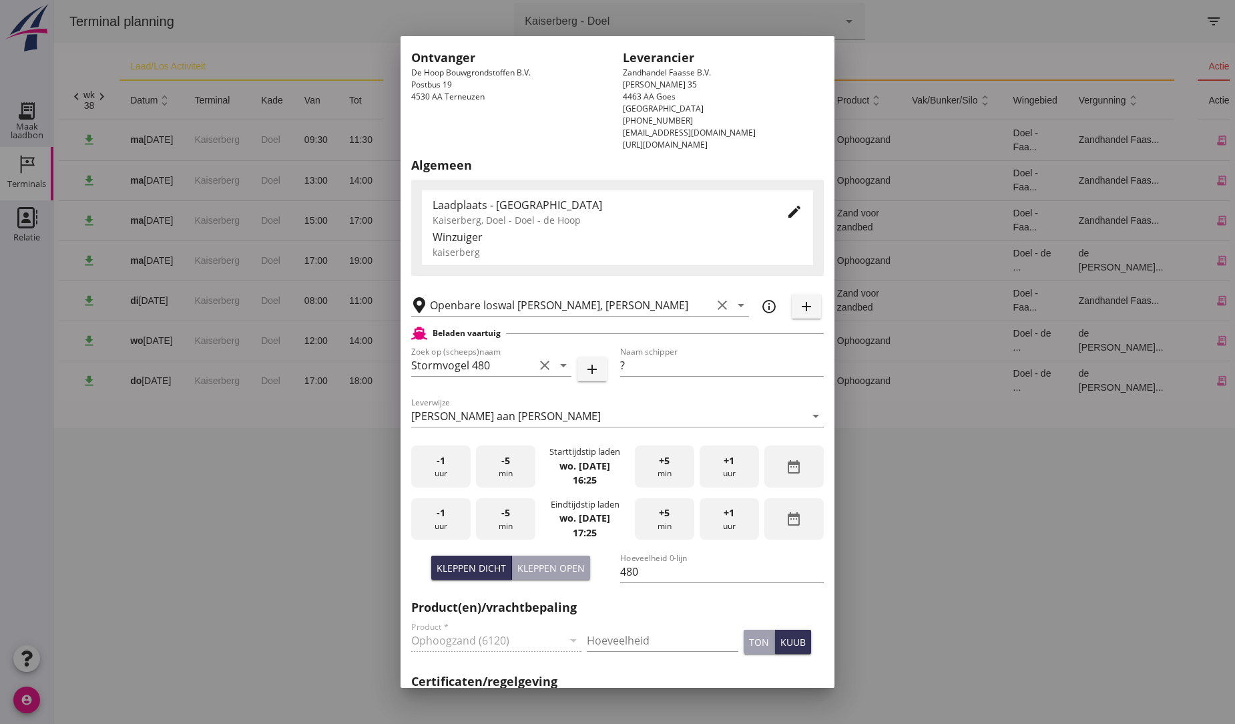
click at [22, 114] on div at bounding box center [617, 362] width 1235 height 724
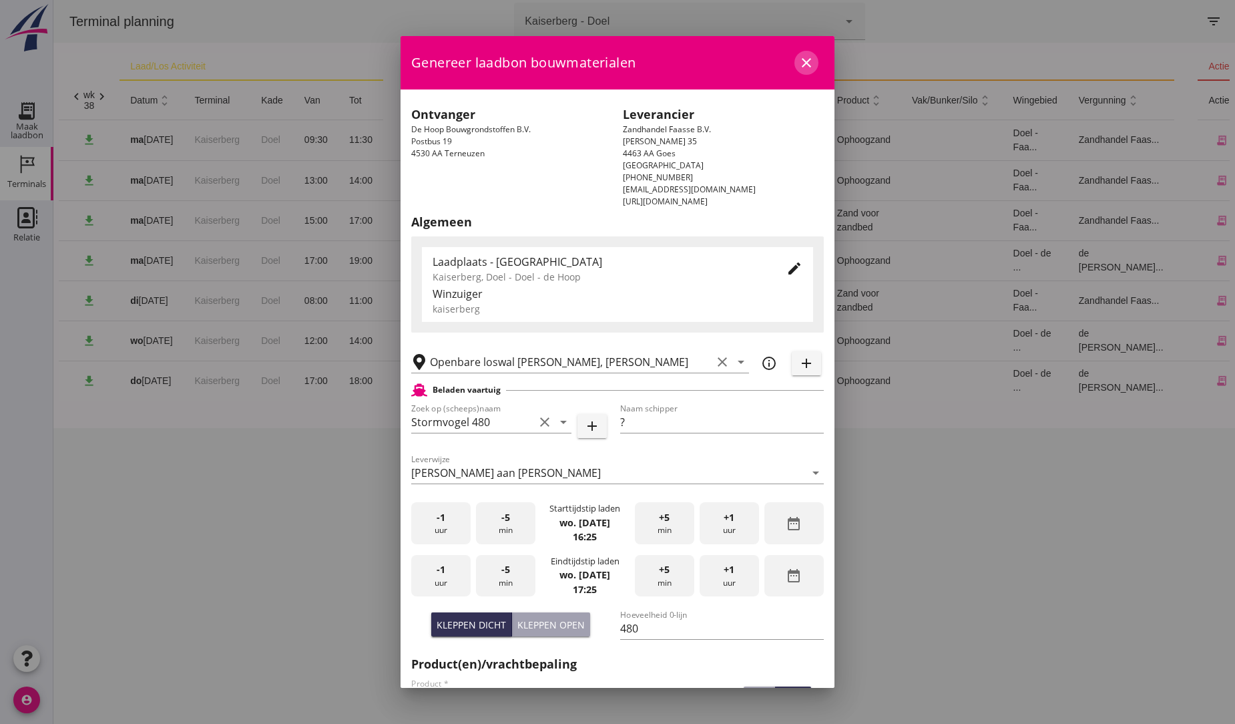
click at [798, 55] on icon "close" at bounding box center [806, 63] width 16 height 16
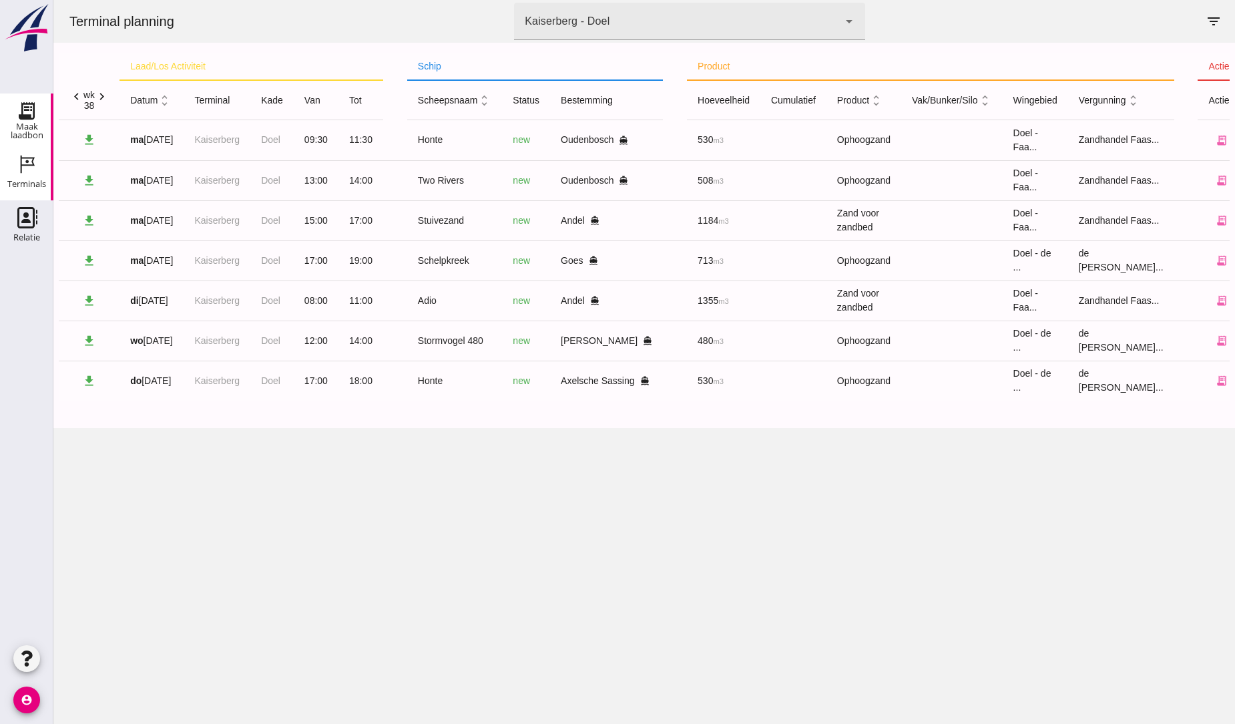
click at [29, 111] on icon "Maak laadbon" at bounding box center [26, 110] width 21 height 21
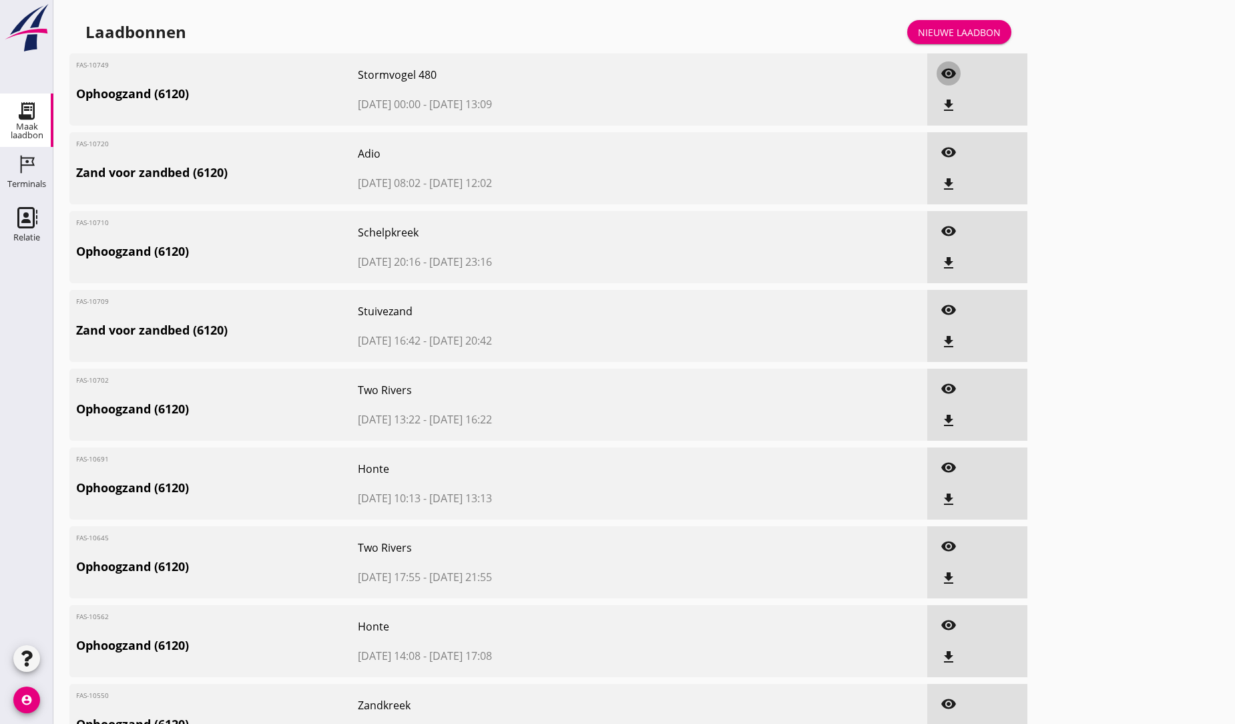
click at [951, 83] on button "visibility" at bounding box center [949, 73] width 24 height 24
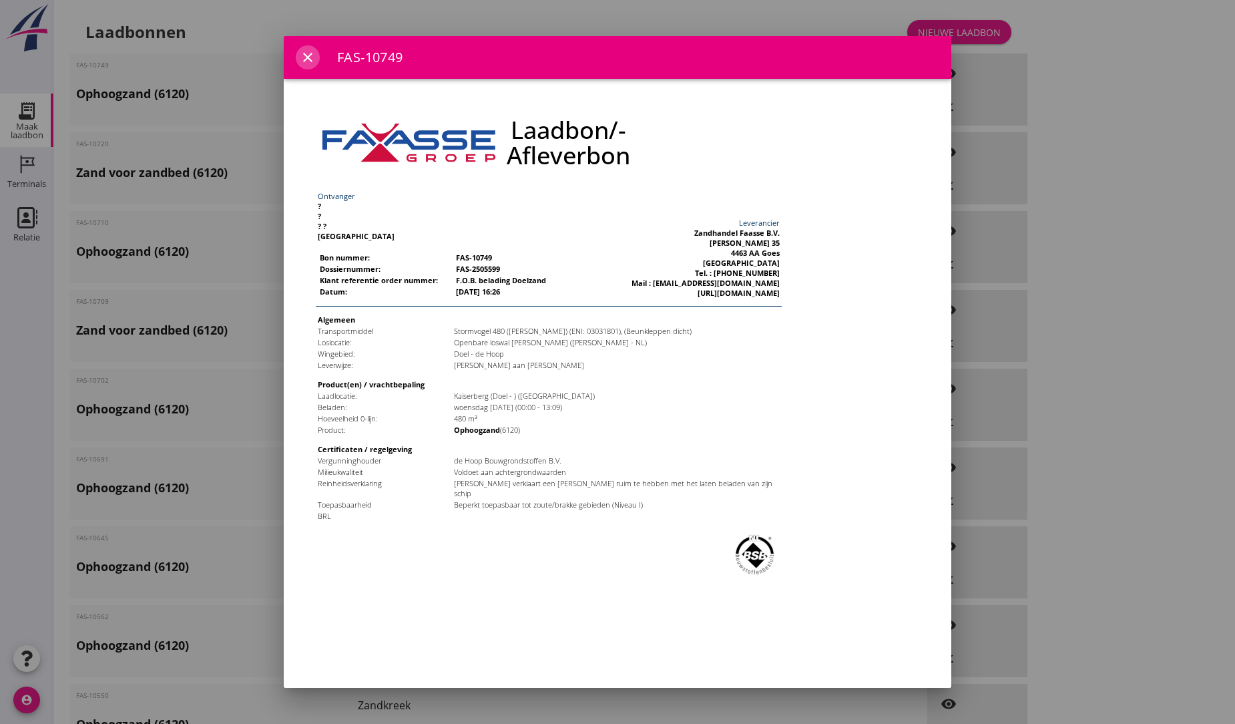
click at [306, 49] on icon "close" at bounding box center [308, 57] width 16 height 16
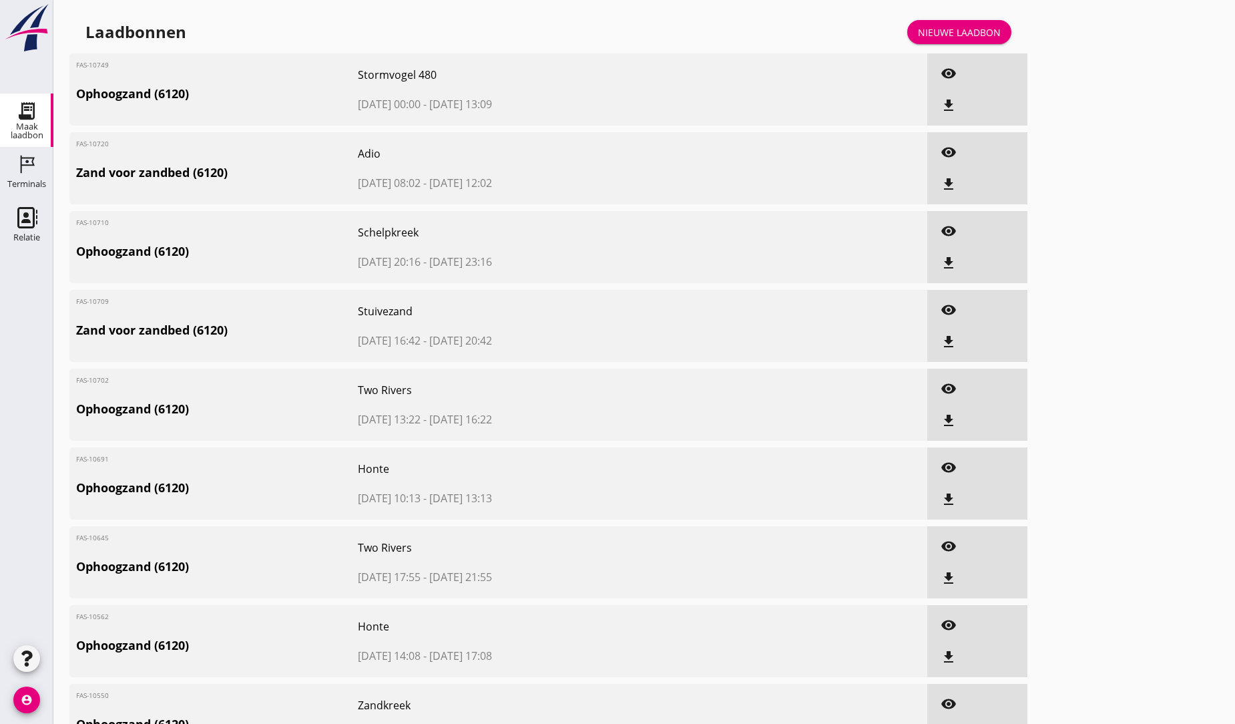
click at [943, 102] on icon "file_download" at bounding box center [949, 105] width 16 height 16
drag, startPoint x: 19, startPoint y: 163, endPoint x: 839, endPoint y: 343, distance: 839.4
click at [19, 163] on icon "Terminals" at bounding box center [26, 164] width 21 height 21
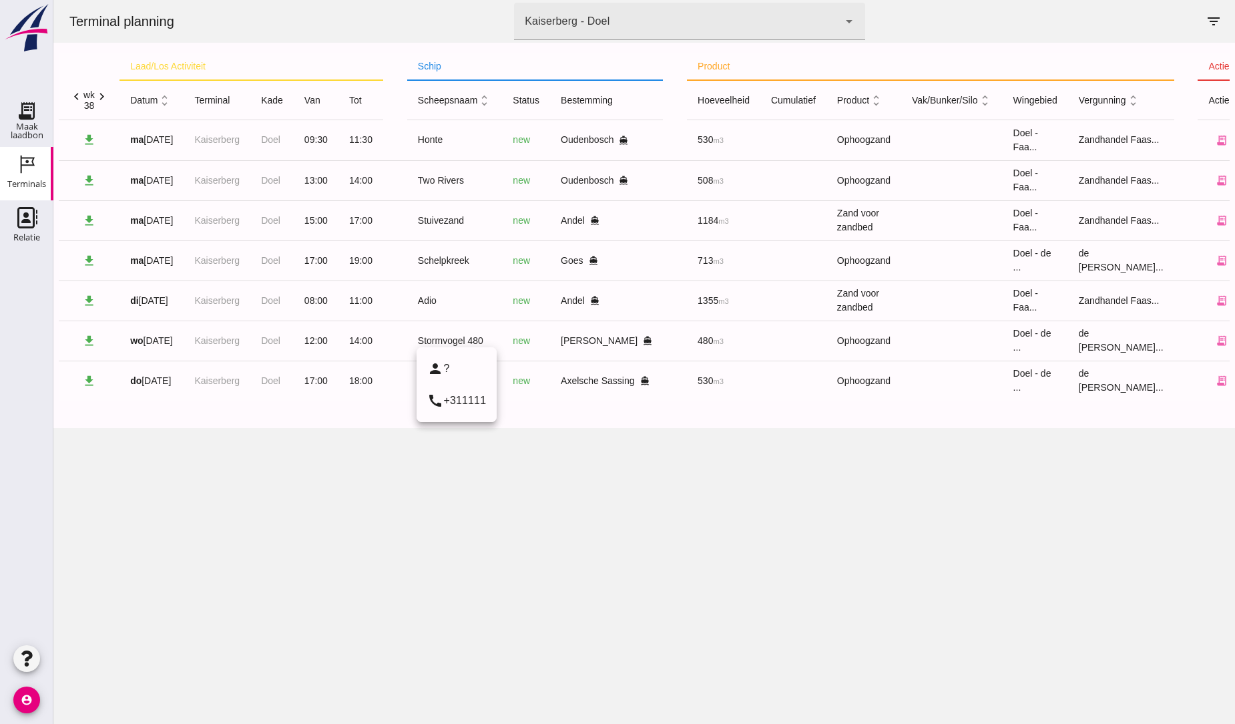
click at [443, 342] on div "Stormvogel 480" at bounding box center [455, 341] width 74 height 14
click at [27, 216] on use at bounding box center [27, 217] width 20 height 21
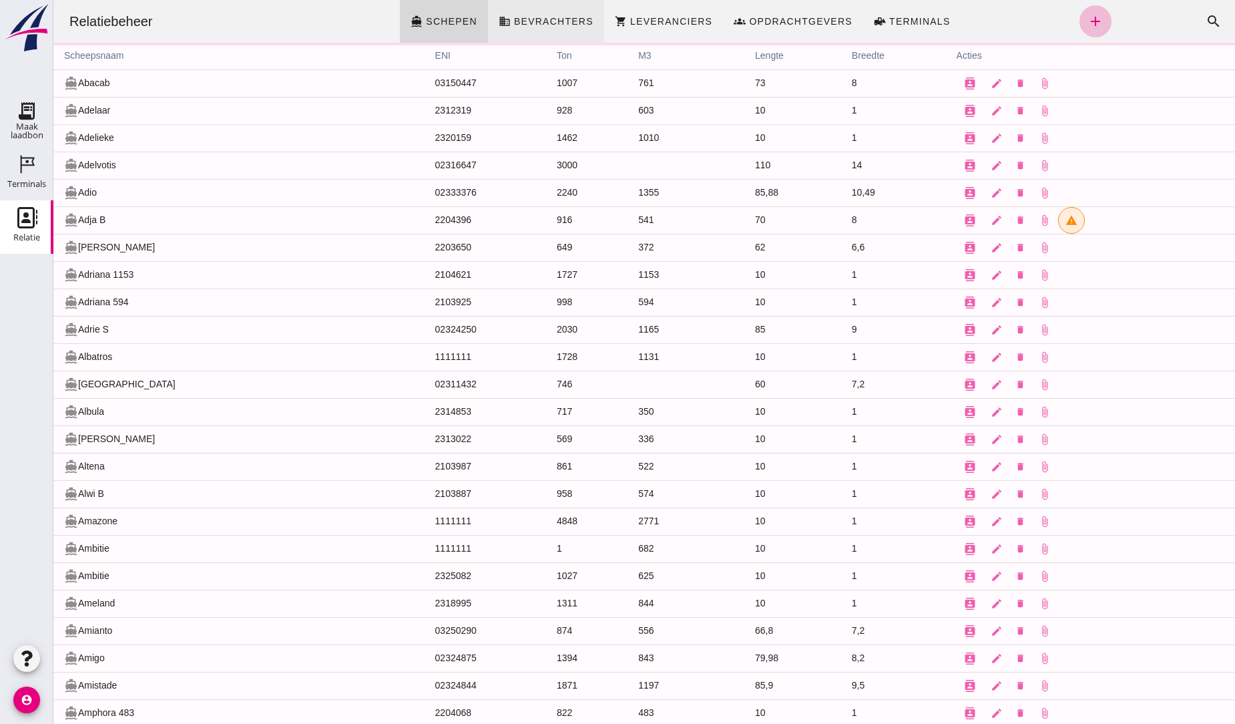
click at [546, 23] on span "Bevrachters" at bounding box center [553, 21] width 80 height 11
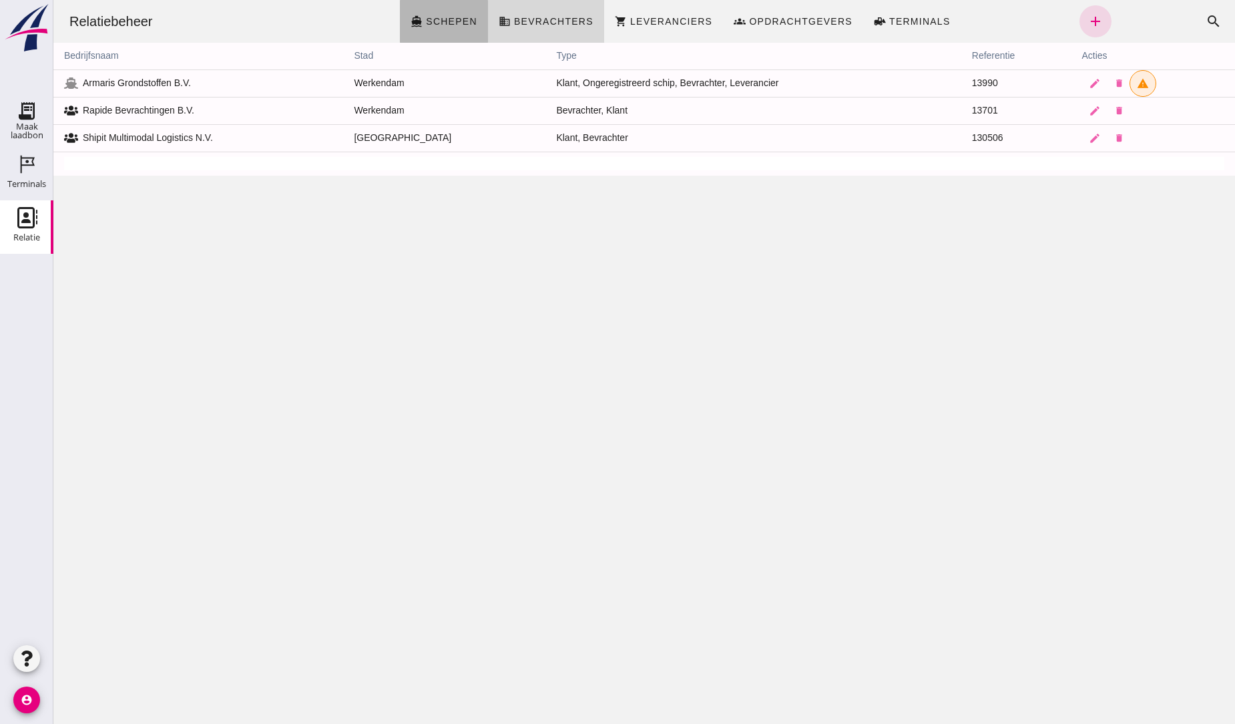
click at [431, 20] on span "Schepen" at bounding box center [451, 21] width 52 height 11
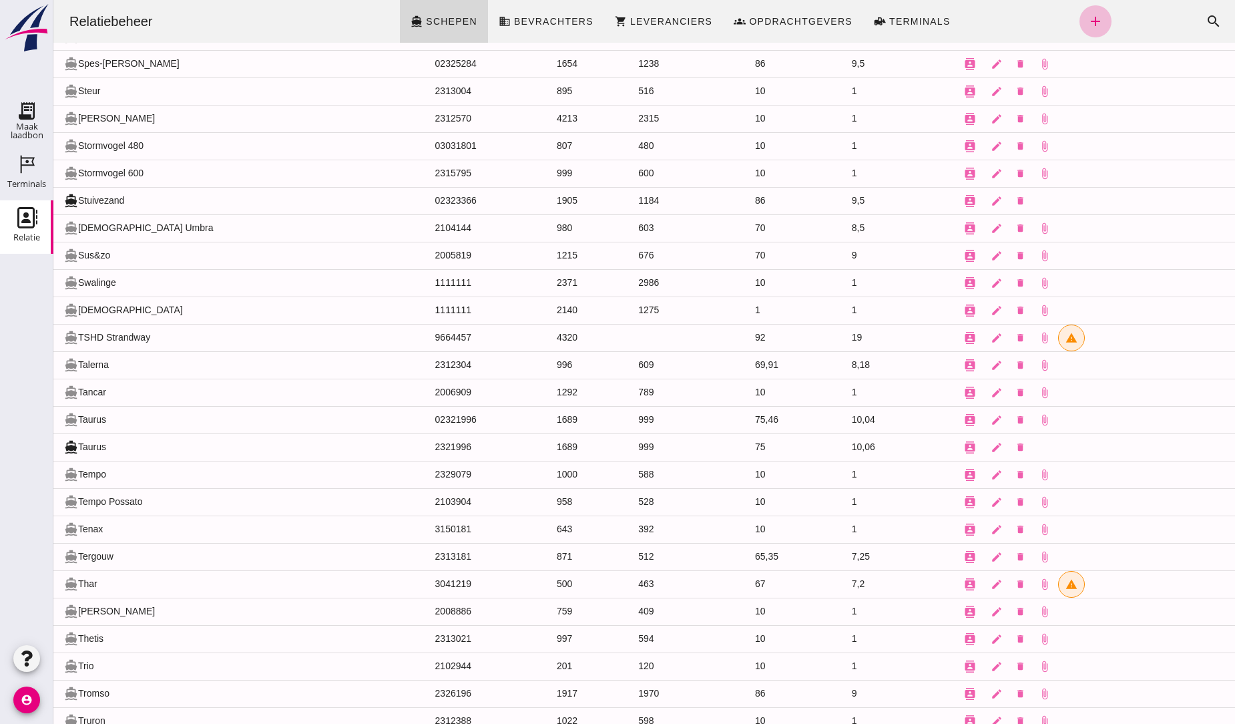
scroll to position [11571, 0]
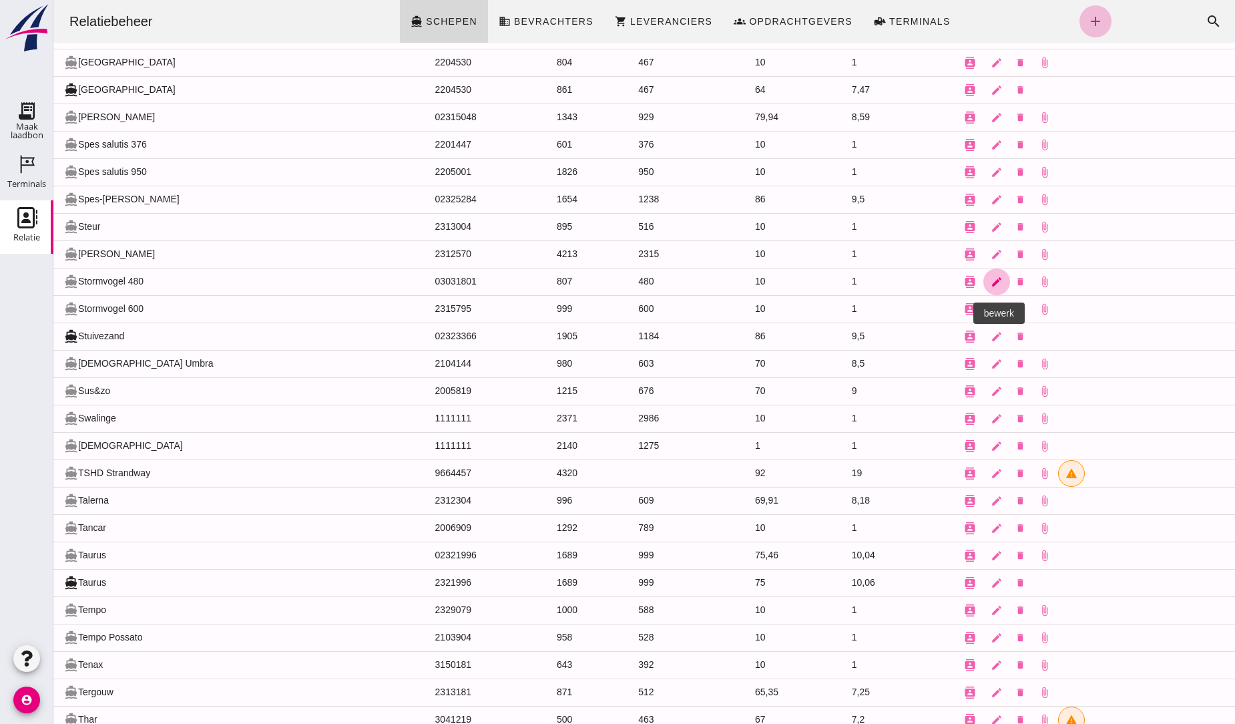
click at [991, 288] on icon "edit" at bounding box center [997, 282] width 12 height 12
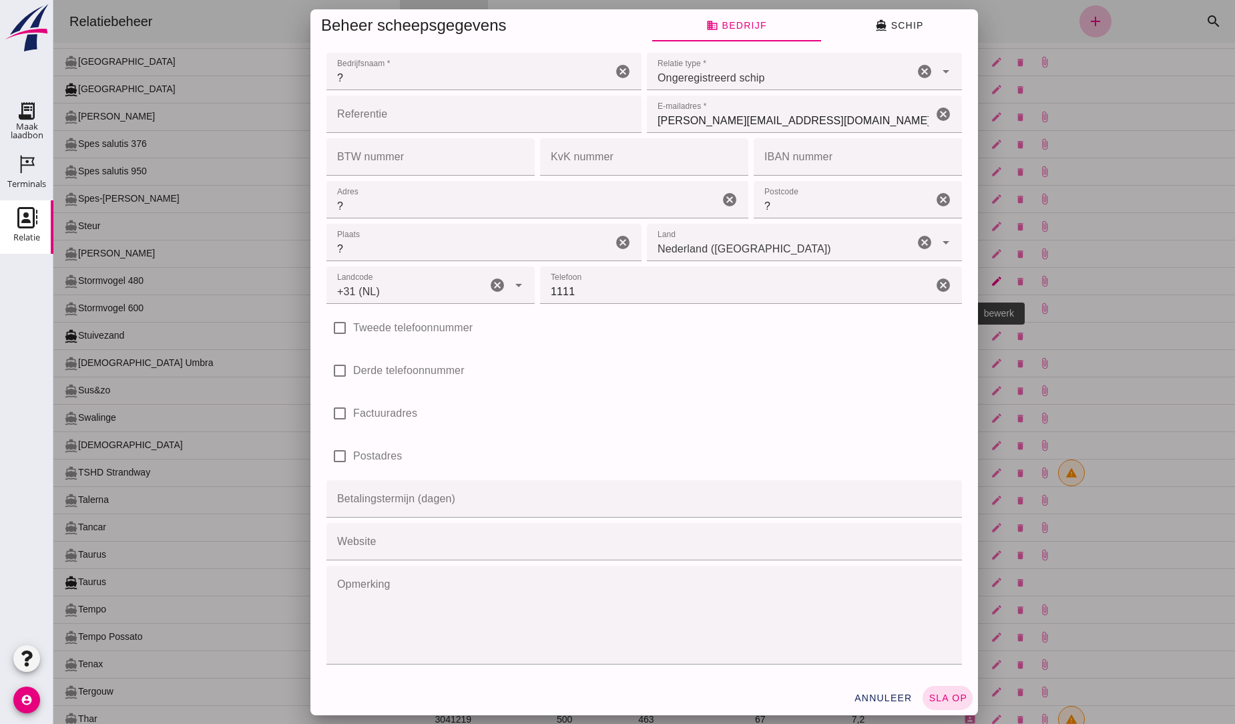
scroll to position [0, 0]
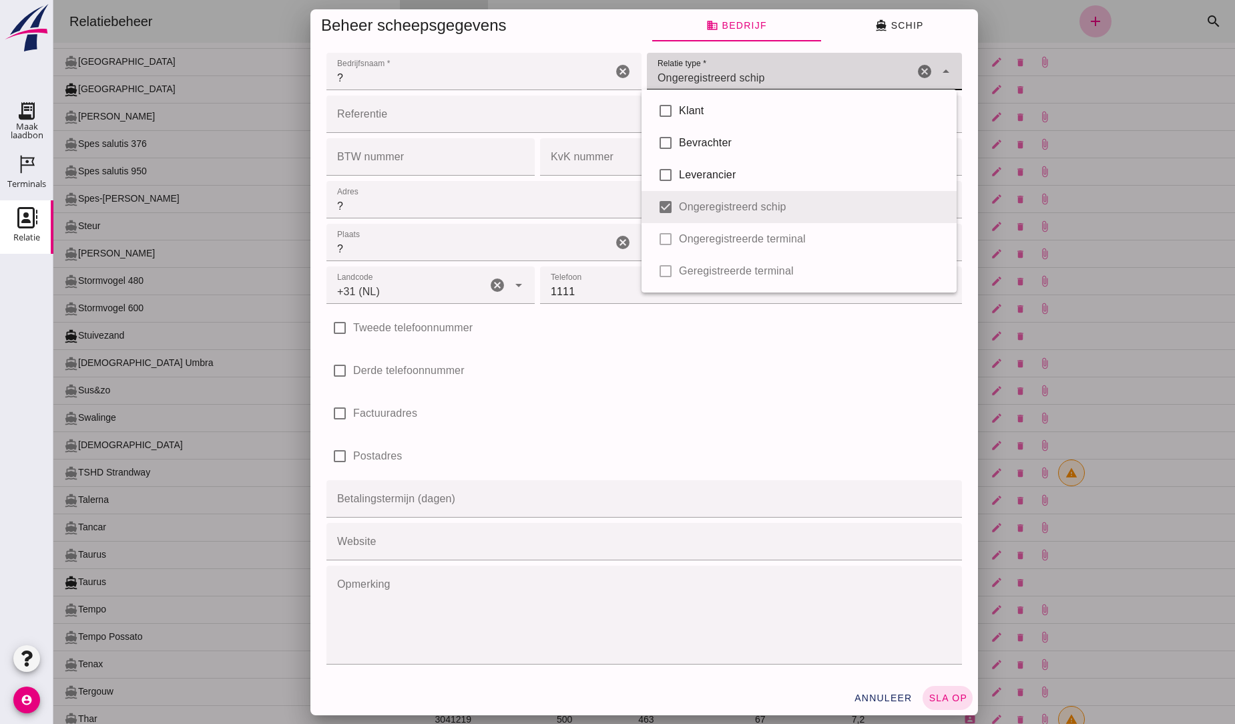
click at [939, 65] on icon "arrow_drop_down" at bounding box center [946, 71] width 16 height 16
click at [1104, 162] on div at bounding box center [644, 362] width 1182 height 724
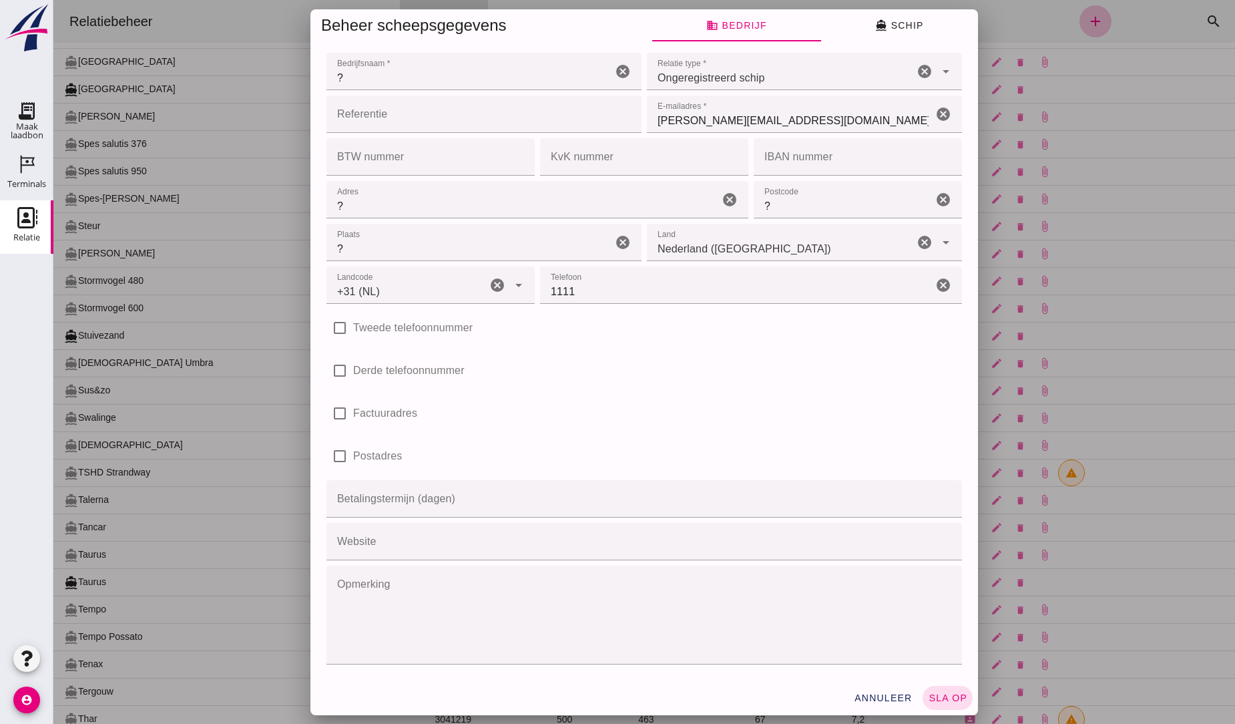
click at [1176, 370] on div at bounding box center [644, 362] width 1182 height 724
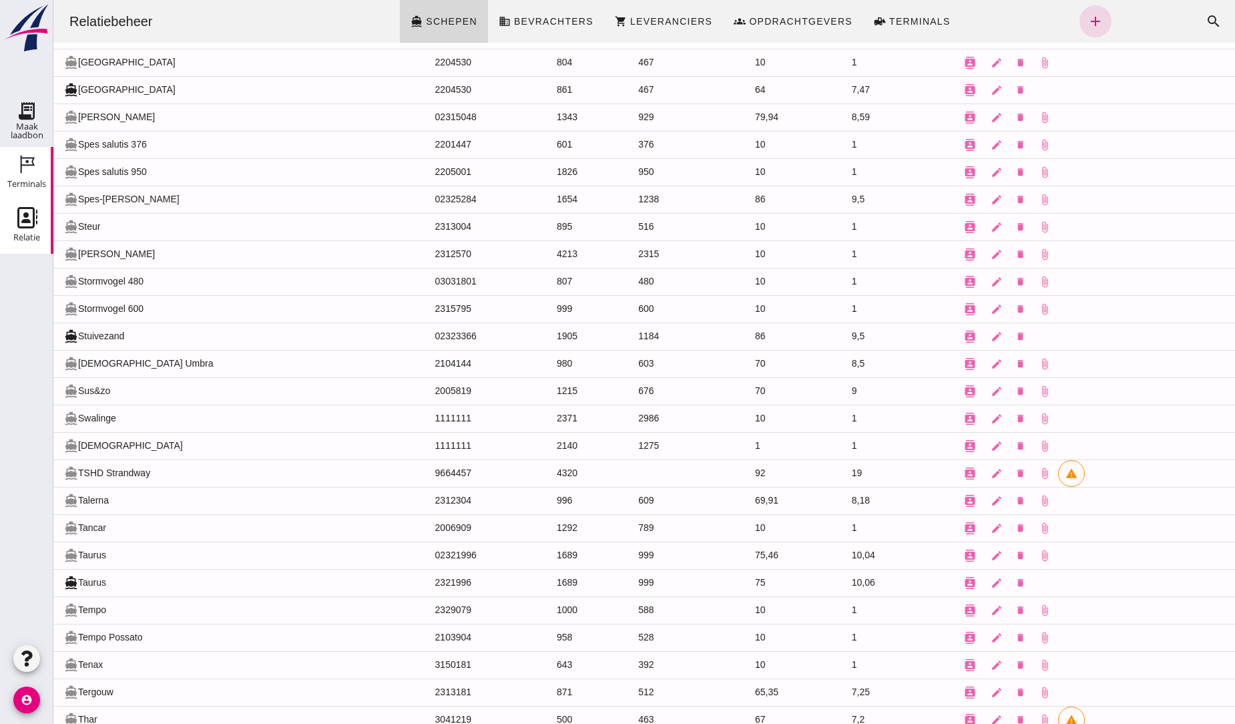
click at [20, 172] on icon "Terminals" at bounding box center [26, 164] width 21 height 21
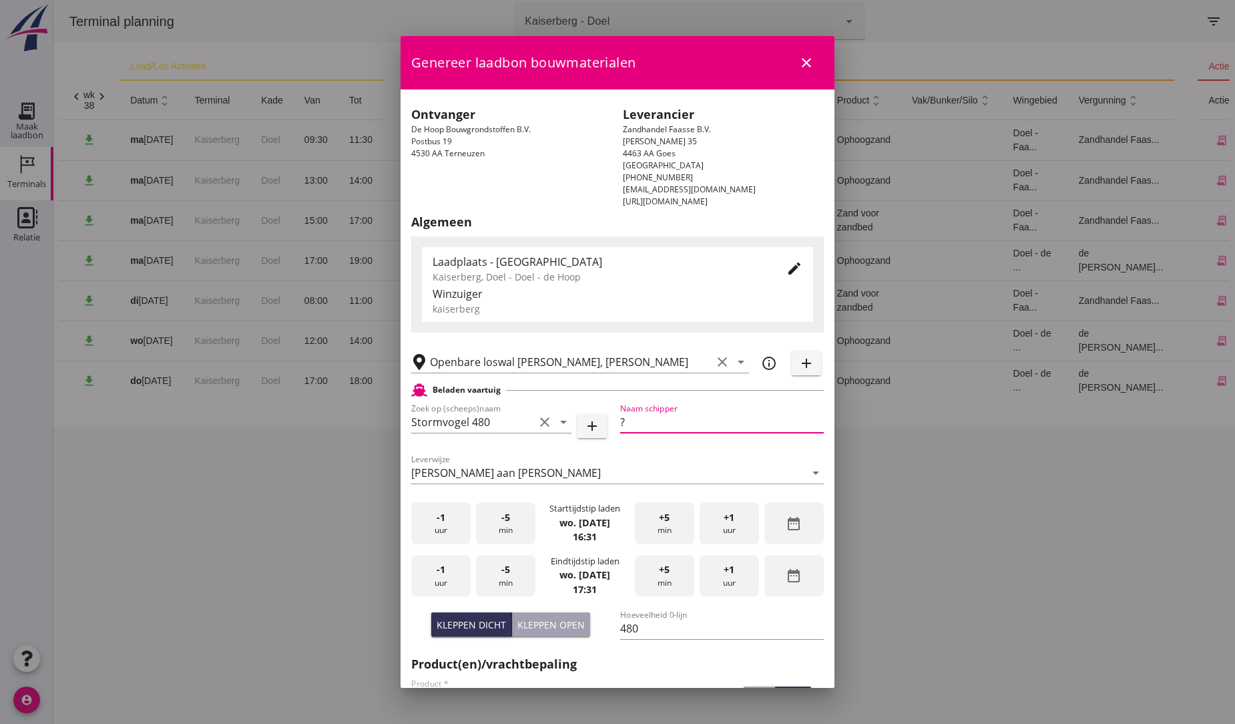
click at [622, 419] on input "?" at bounding box center [722, 421] width 204 height 21
type input "[PERSON_NAME]"
click at [680, 456] on div "Leverwijze [PERSON_NAME] aan [PERSON_NAME] arrow_drop_down" at bounding box center [617, 475] width 413 height 43
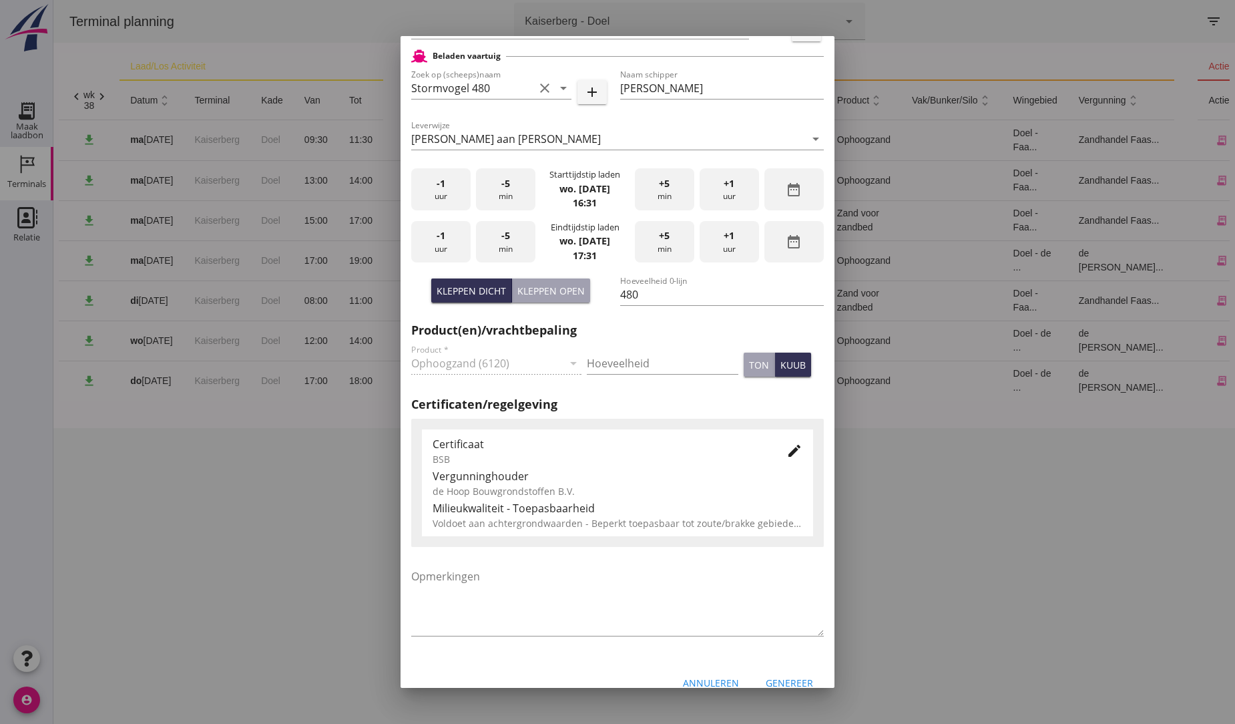
scroll to position [354, 0]
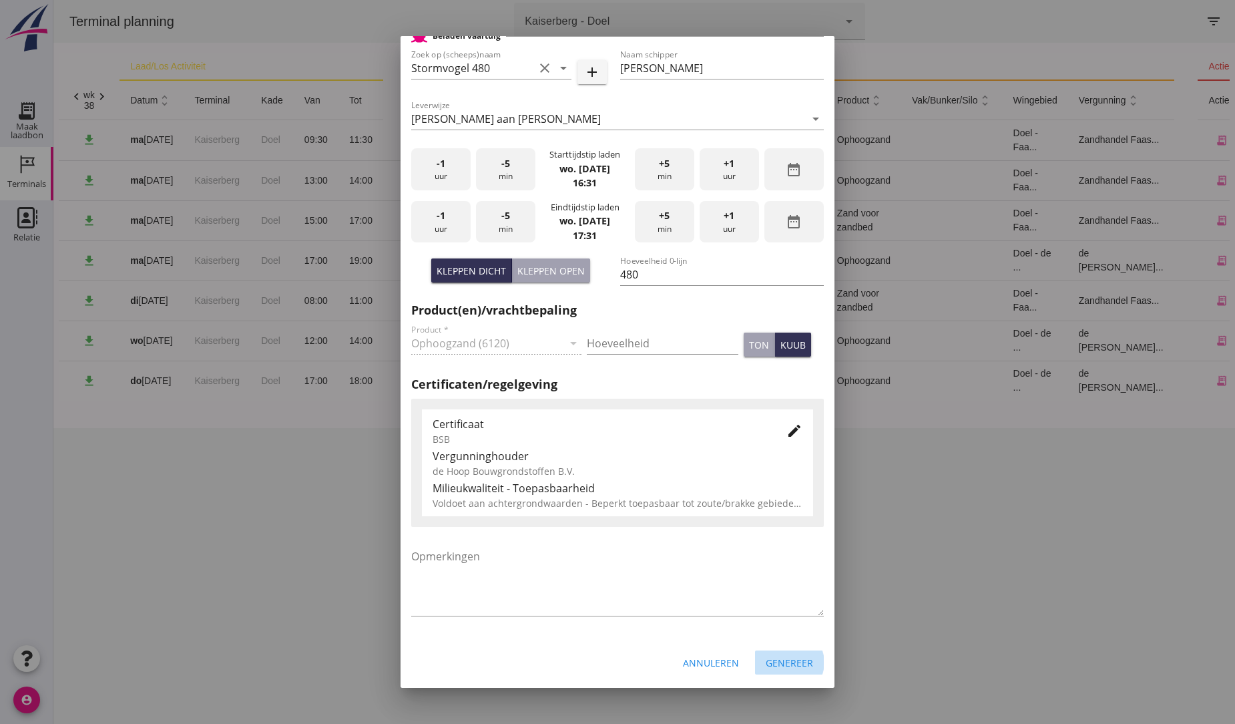
click at [768, 660] on div "Genereer" at bounding box center [789, 663] width 47 height 14
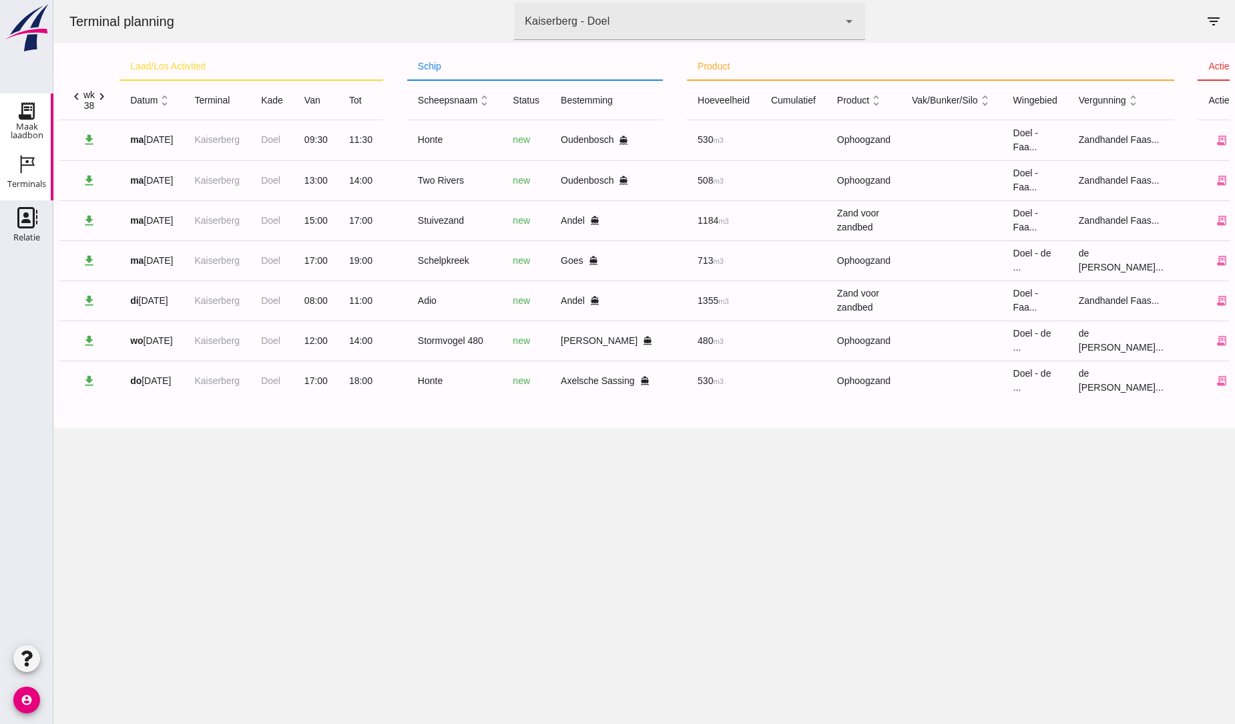
click at [32, 112] on icon "Maak laadbon" at bounding box center [26, 110] width 21 height 21
